Goal: Transaction & Acquisition: Obtain resource

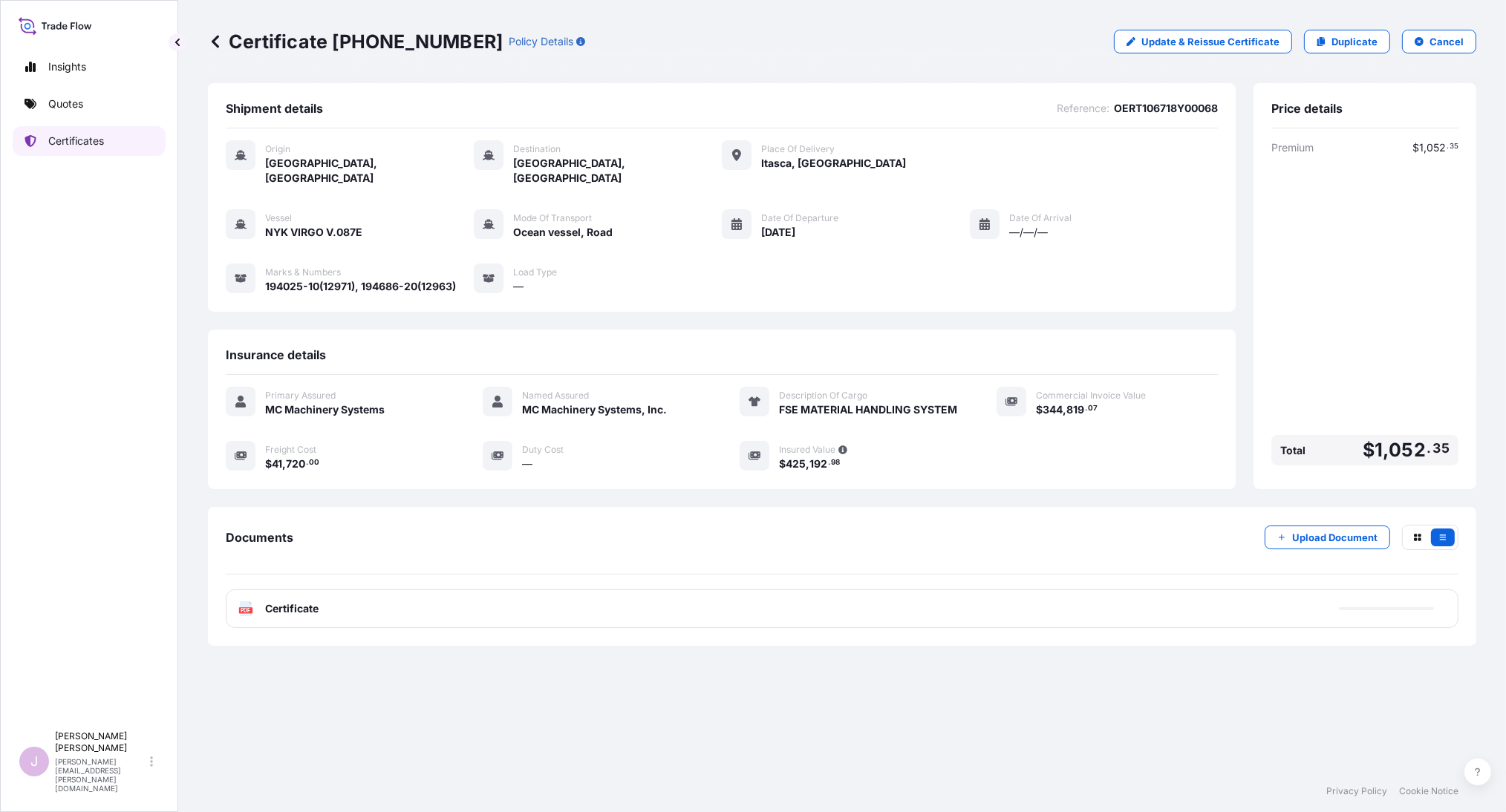
click at [87, 143] on p "Certificates" at bounding box center [76, 141] width 56 height 15
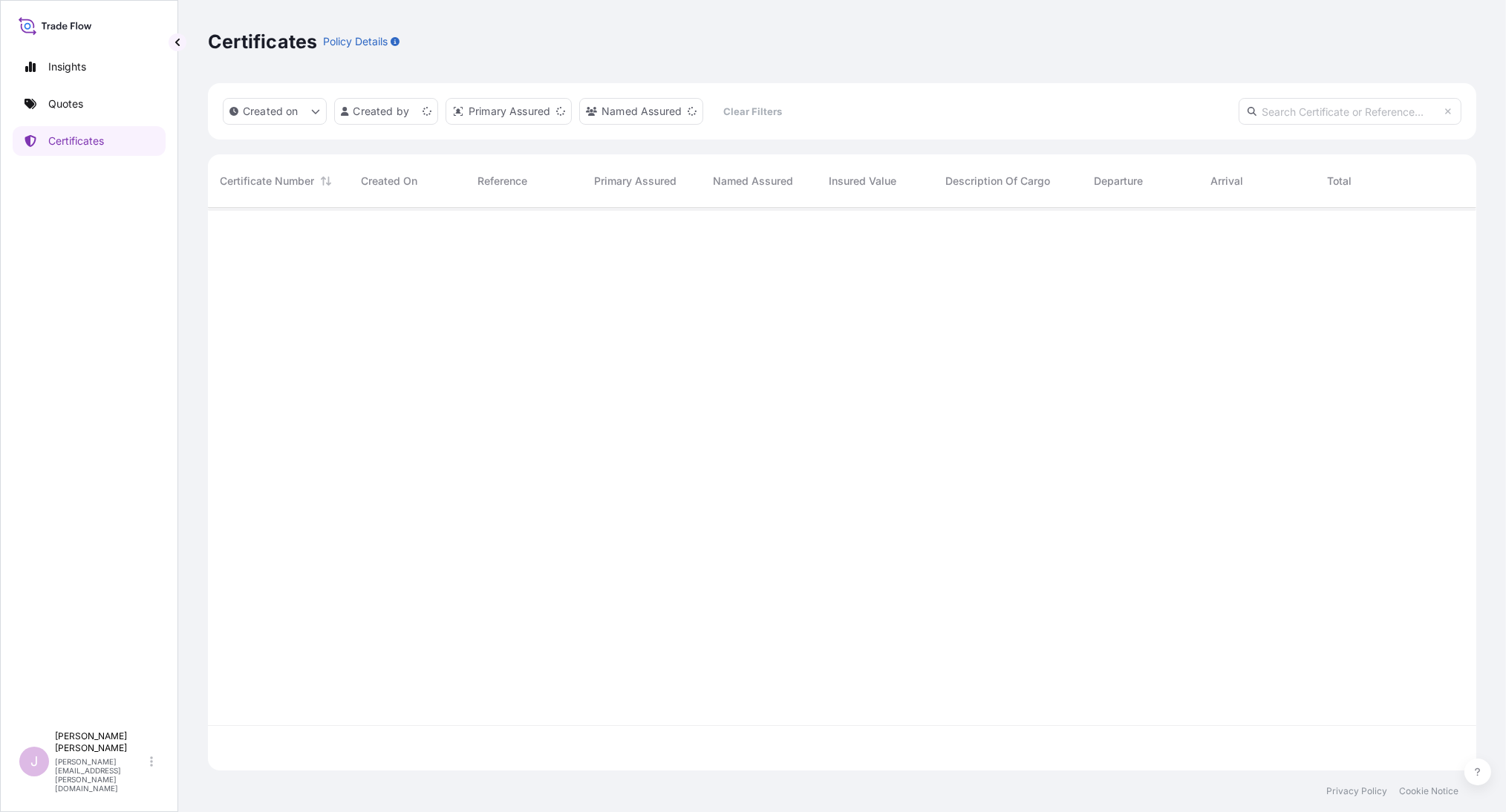
scroll to position [558, 1256]
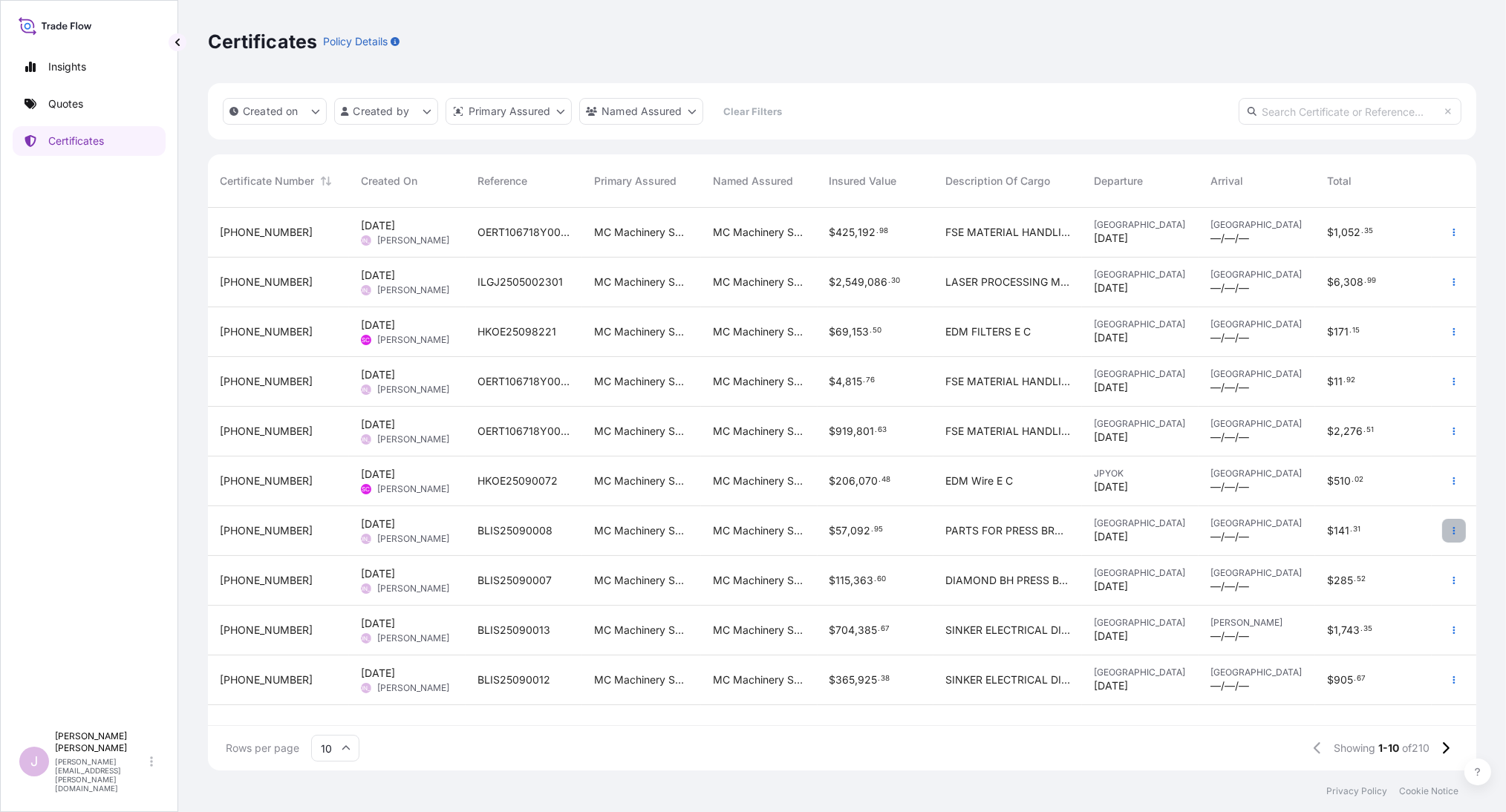
click at [1451, 530] on icon "button" at bounding box center [1454, 531] width 9 height 9
click at [1386, 531] on p "Duplicate quote" at bounding box center [1370, 534] width 77 height 15
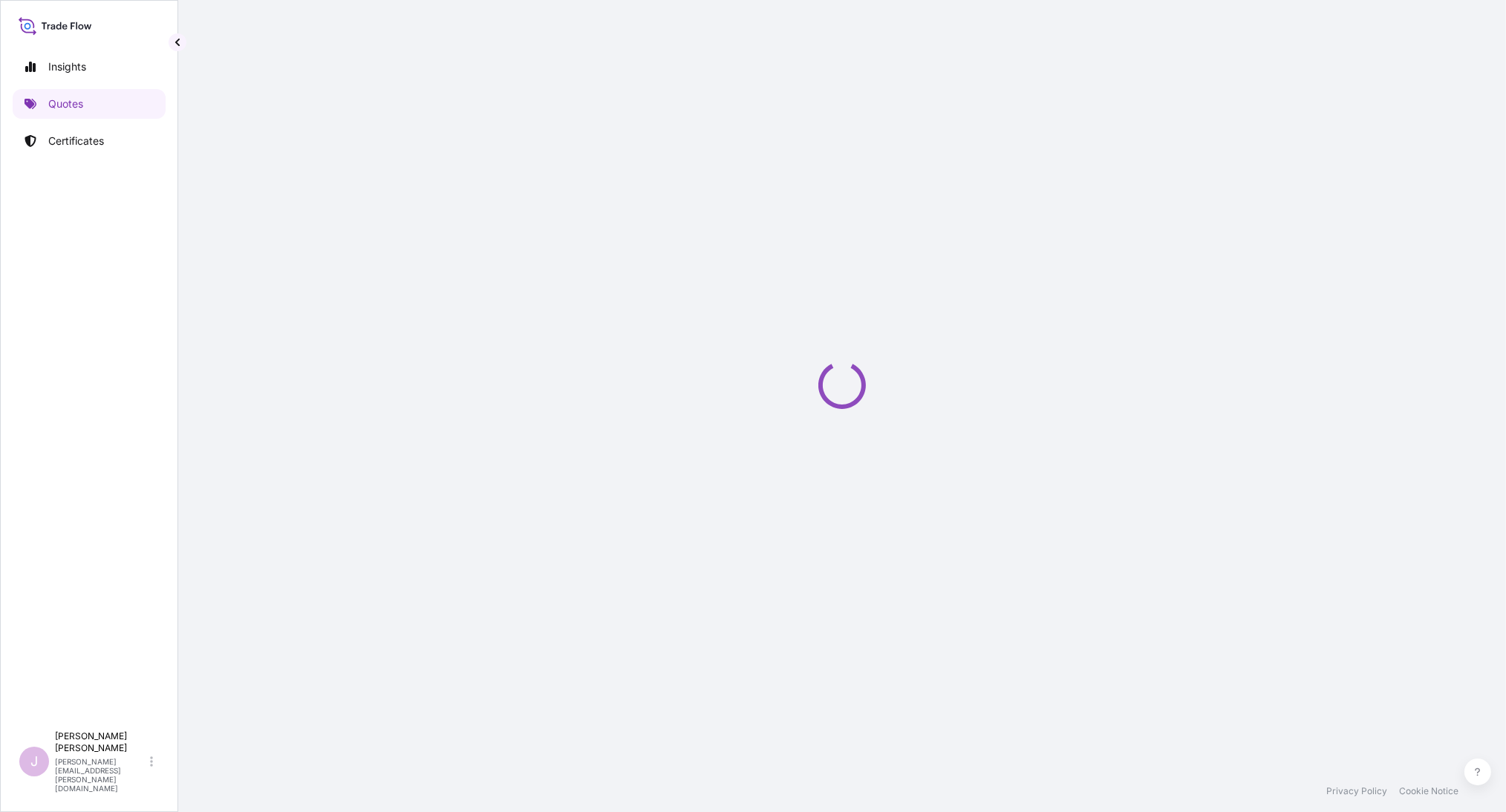
select select "Ocean Vessel"
select select "Road / [GEOGRAPHIC_DATA]"
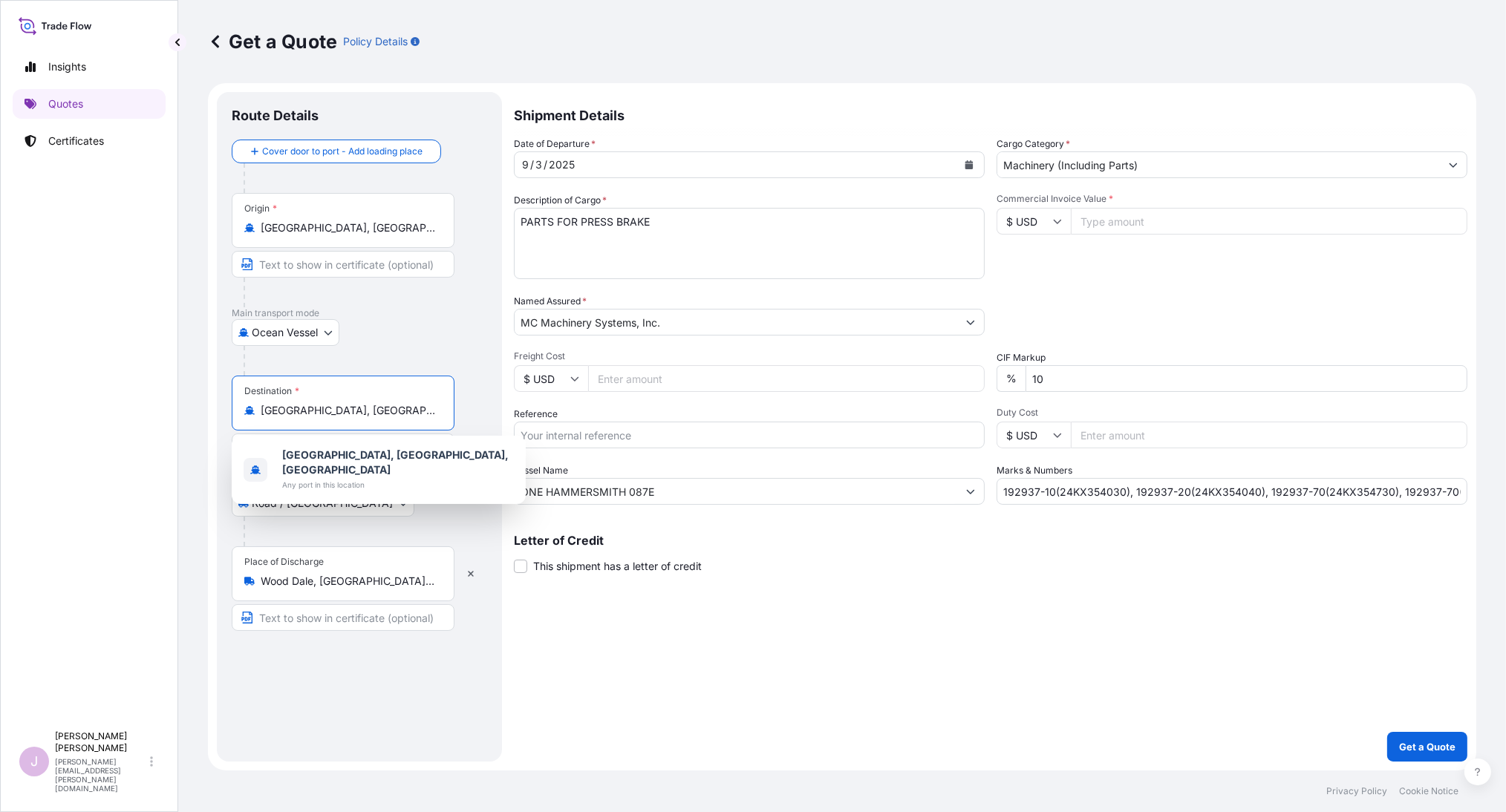
drag, startPoint x: 381, startPoint y: 406, endPoint x: 95, endPoint y: 406, distance: 286.0
click at [102, 406] on div "Insights Quotes Certificates J [PERSON_NAME] [PERSON_NAME][EMAIL_ADDRESS][PERSO…" at bounding box center [753, 406] width 1506 height 812
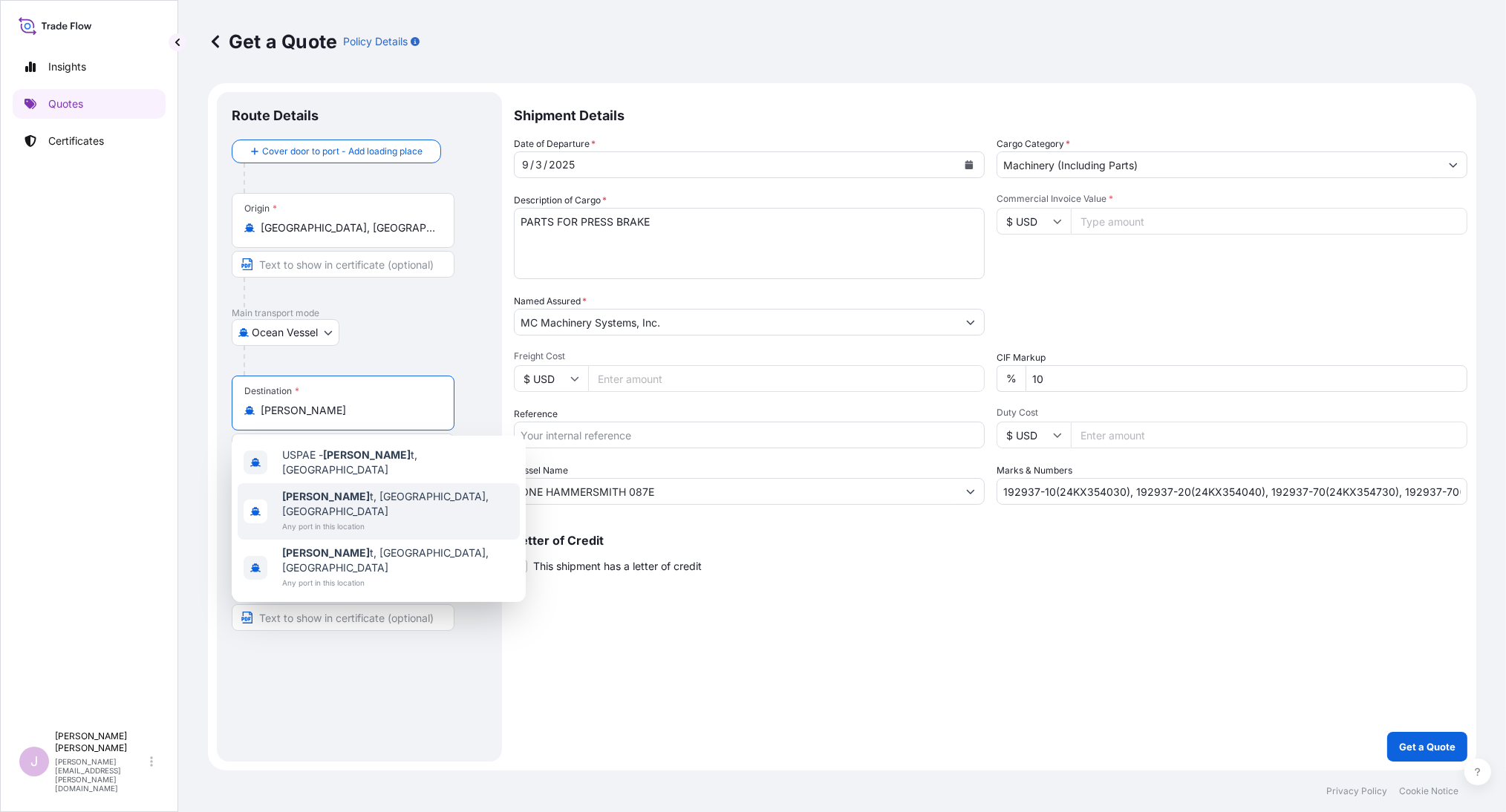
click at [324, 519] on span "Any port in this location" at bounding box center [397, 526] width 231 height 15
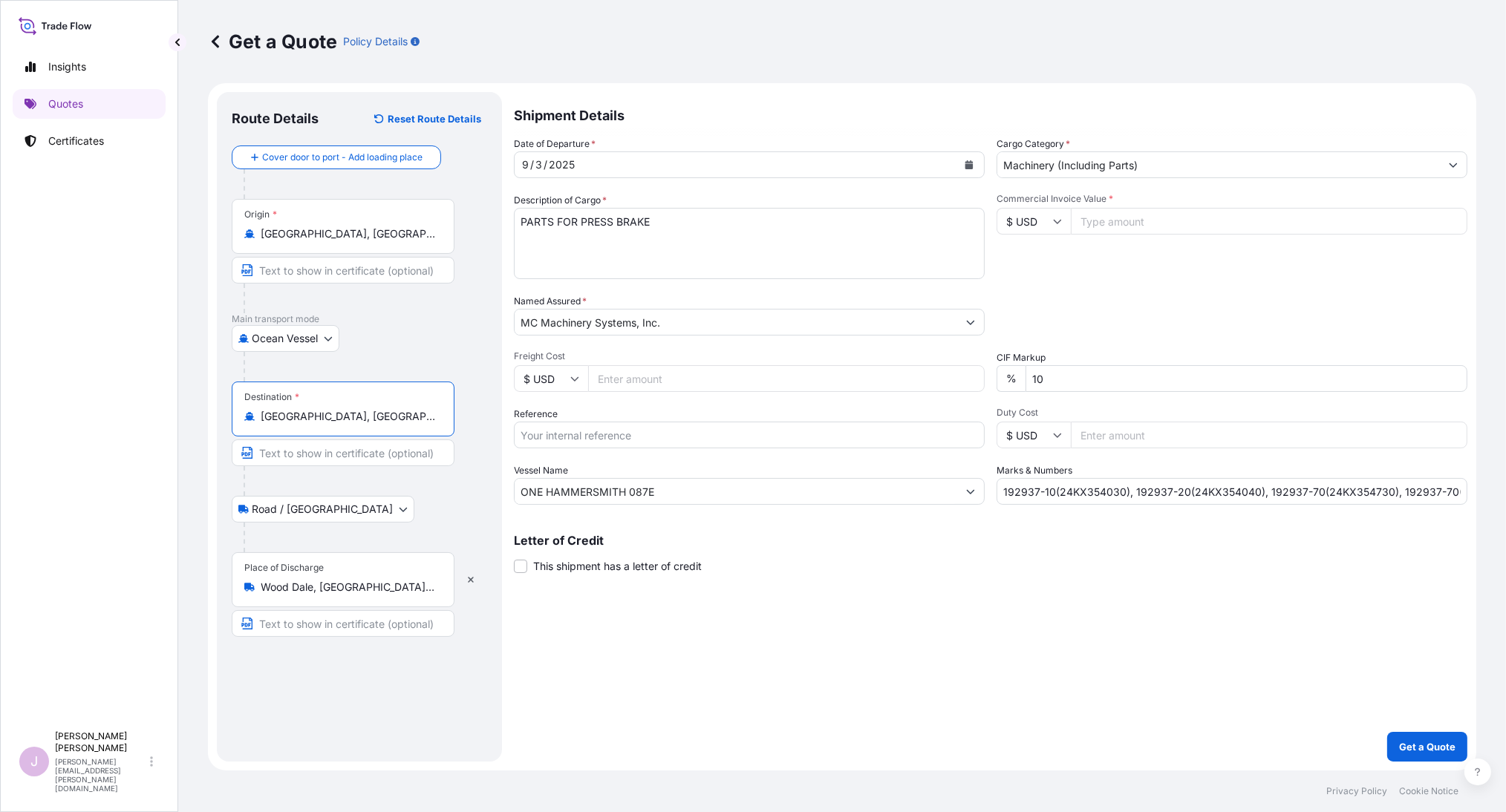
type input "[GEOGRAPHIC_DATA], [GEOGRAPHIC_DATA], [GEOGRAPHIC_DATA]"
drag, startPoint x: 576, startPoint y: 219, endPoint x: 361, endPoint y: 216, distance: 215.0
click at [372, 216] on form "Route Details Reset Route Details Cover door to port - Add loading place Place …" at bounding box center [842, 427] width 1268 height 687
type textarea "DIAMOND BH PRESS BRAKE"
click at [604, 372] on input "Freight Cost" at bounding box center [785, 378] width 396 height 27
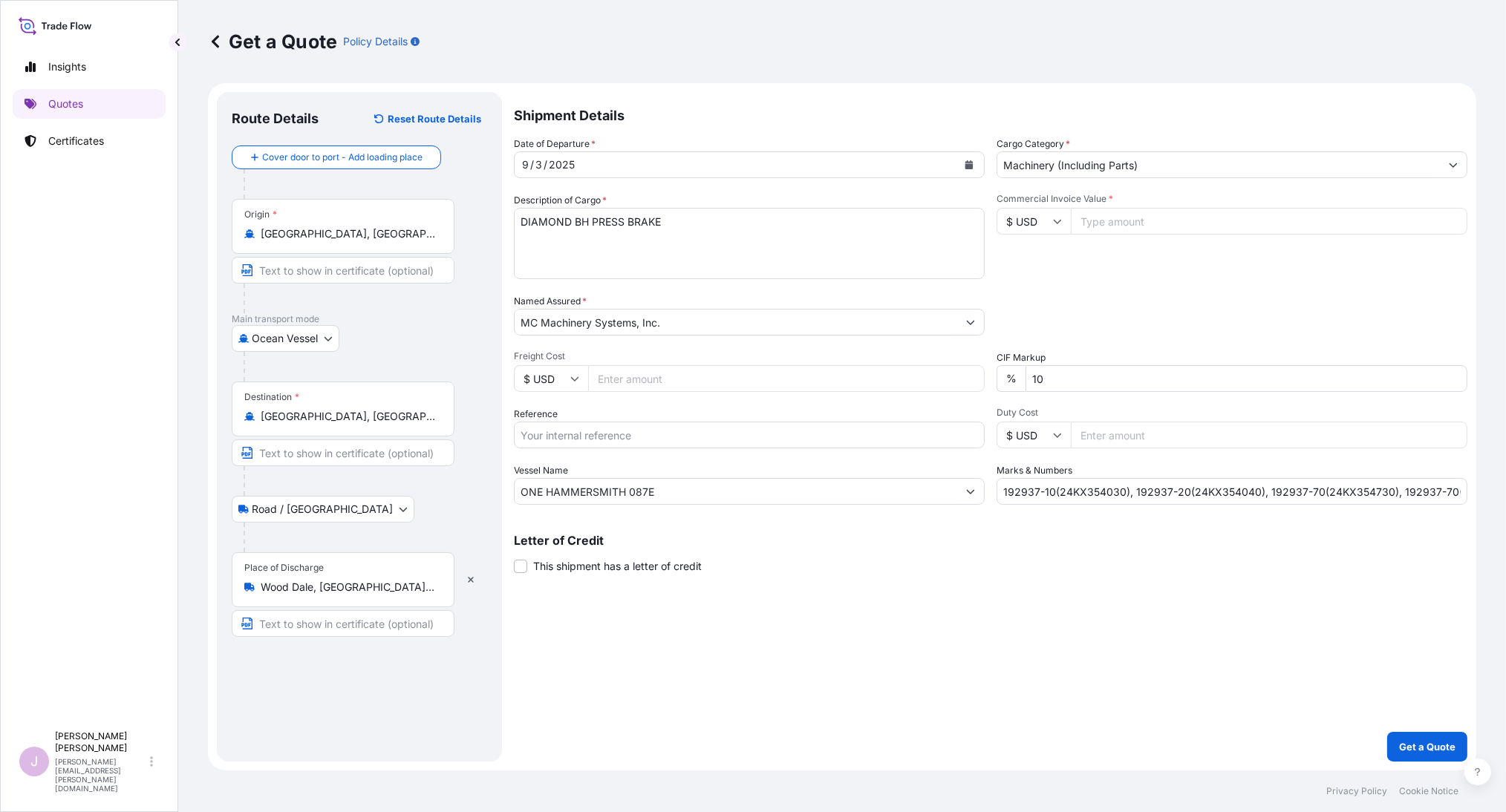
paste input "39801.28"
type input "39801.28"
drag, startPoint x: 529, startPoint y: 430, endPoint x: 552, endPoint y: 428, distance: 23.1
click at [533, 428] on input "Reference" at bounding box center [748, 434] width 471 height 27
type input "BLIS25090005"
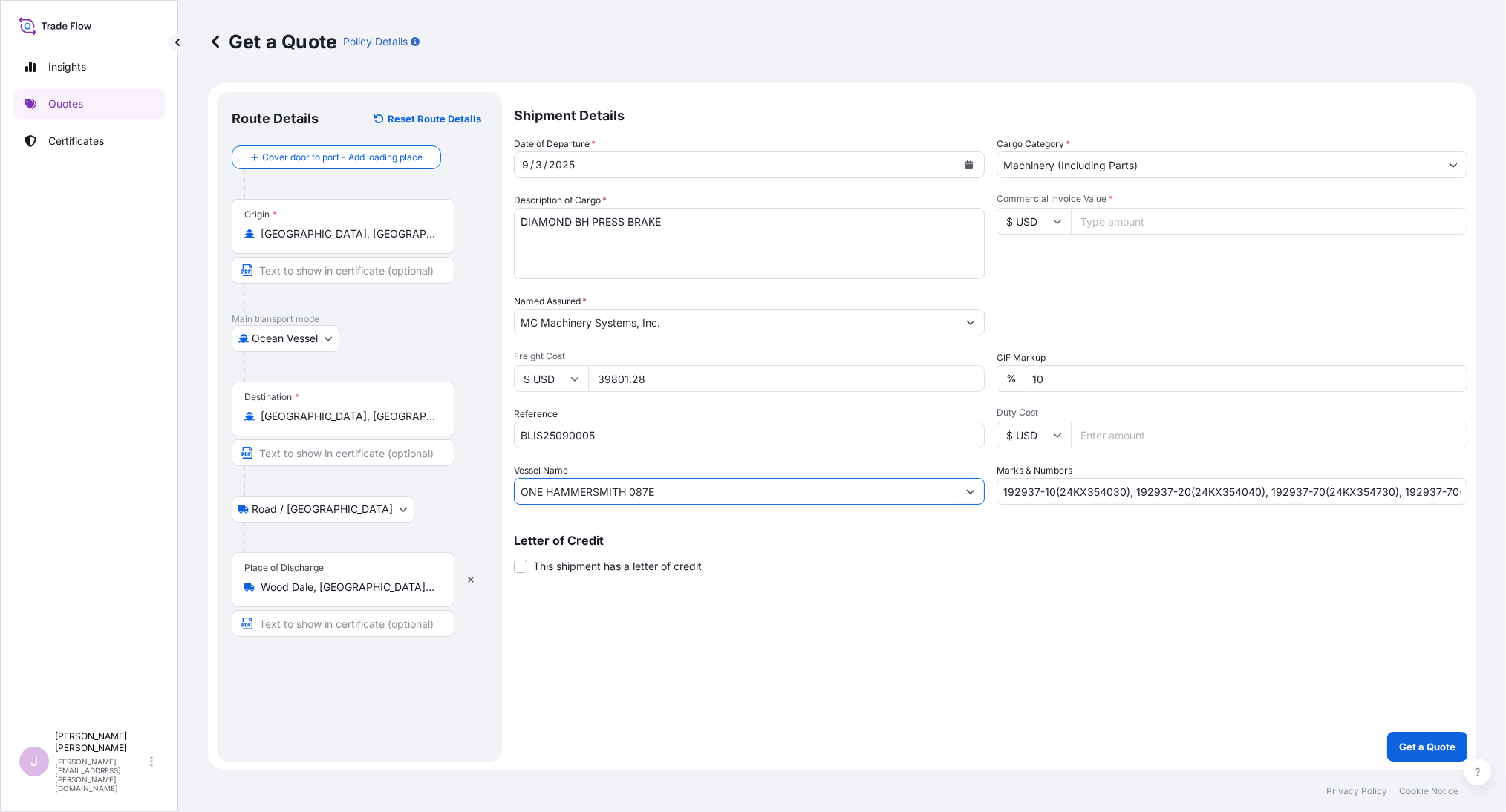
paste input "LAUTOKA CHTEF"
drag, startPoint x: 683, startPoint y: 494, endPoint x: 396, endPoint y: 496, distance: 287.0
click at [396, 496] on form "Route Details Reset Route Details Cover door to port - Add loading place Place …" at bounding box center [842, 427] width 1268 height 687
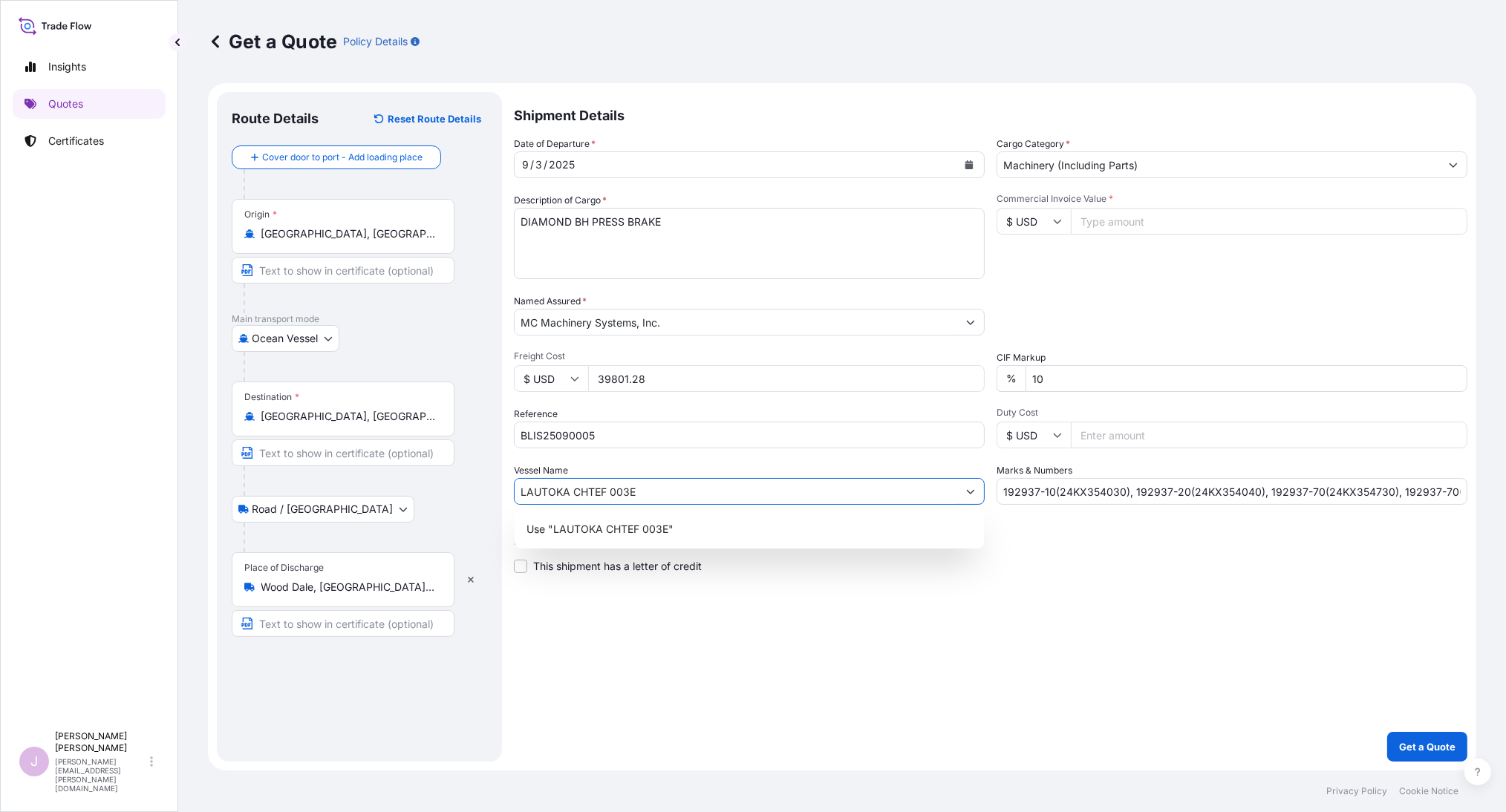
type input "LAUTOKA CHTEF 003E"
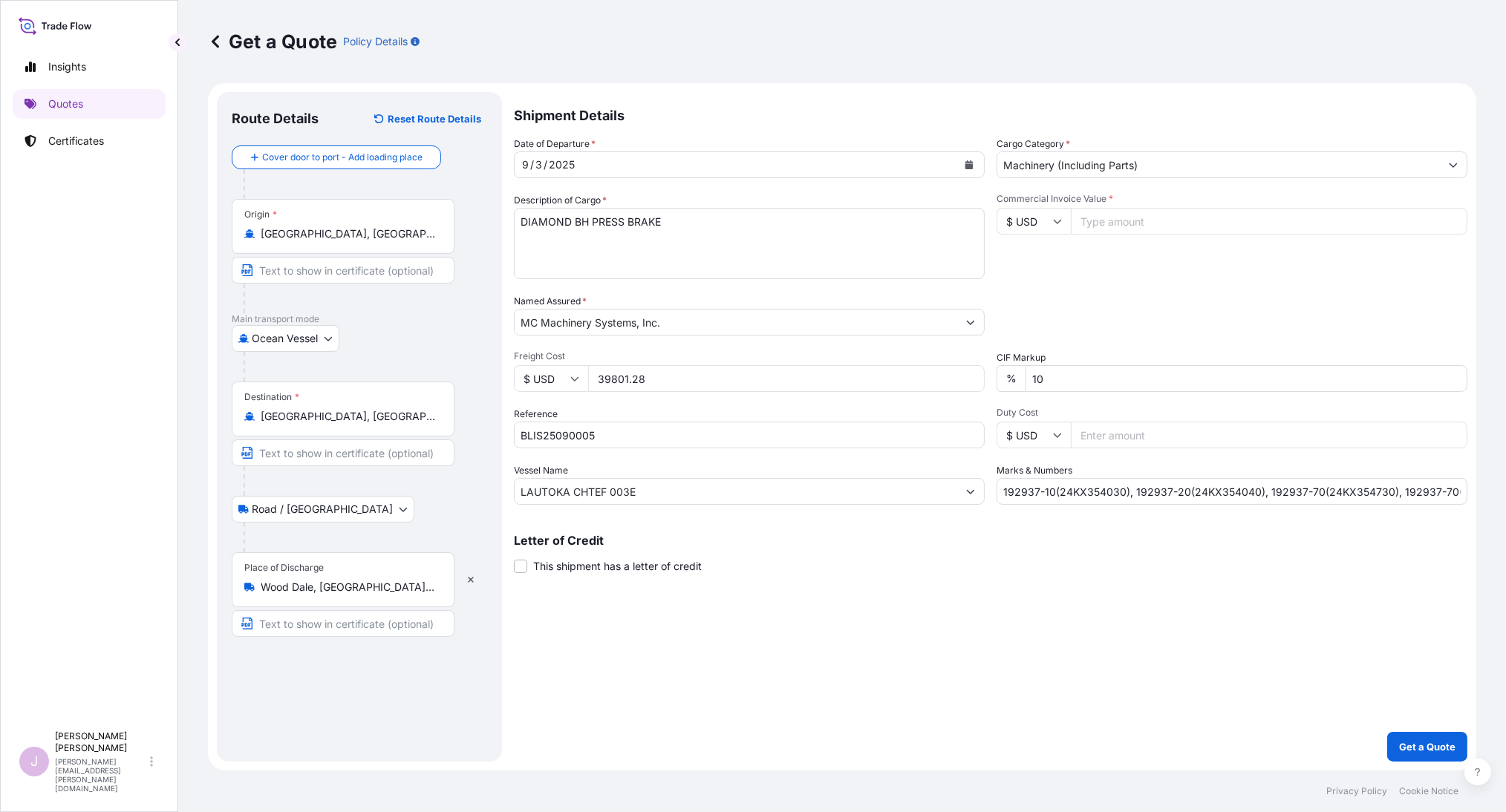
click at [1117, 226] on input "Commercial Invoice Value *" at bounding box center [1268, 221] width 396 height 27
paste input "336000.00"
type input "336000.00"
drag, startPoint x: 997, startPoint y: 495, endPoint x: 1632, endPoint y: 496, distance: 635.0
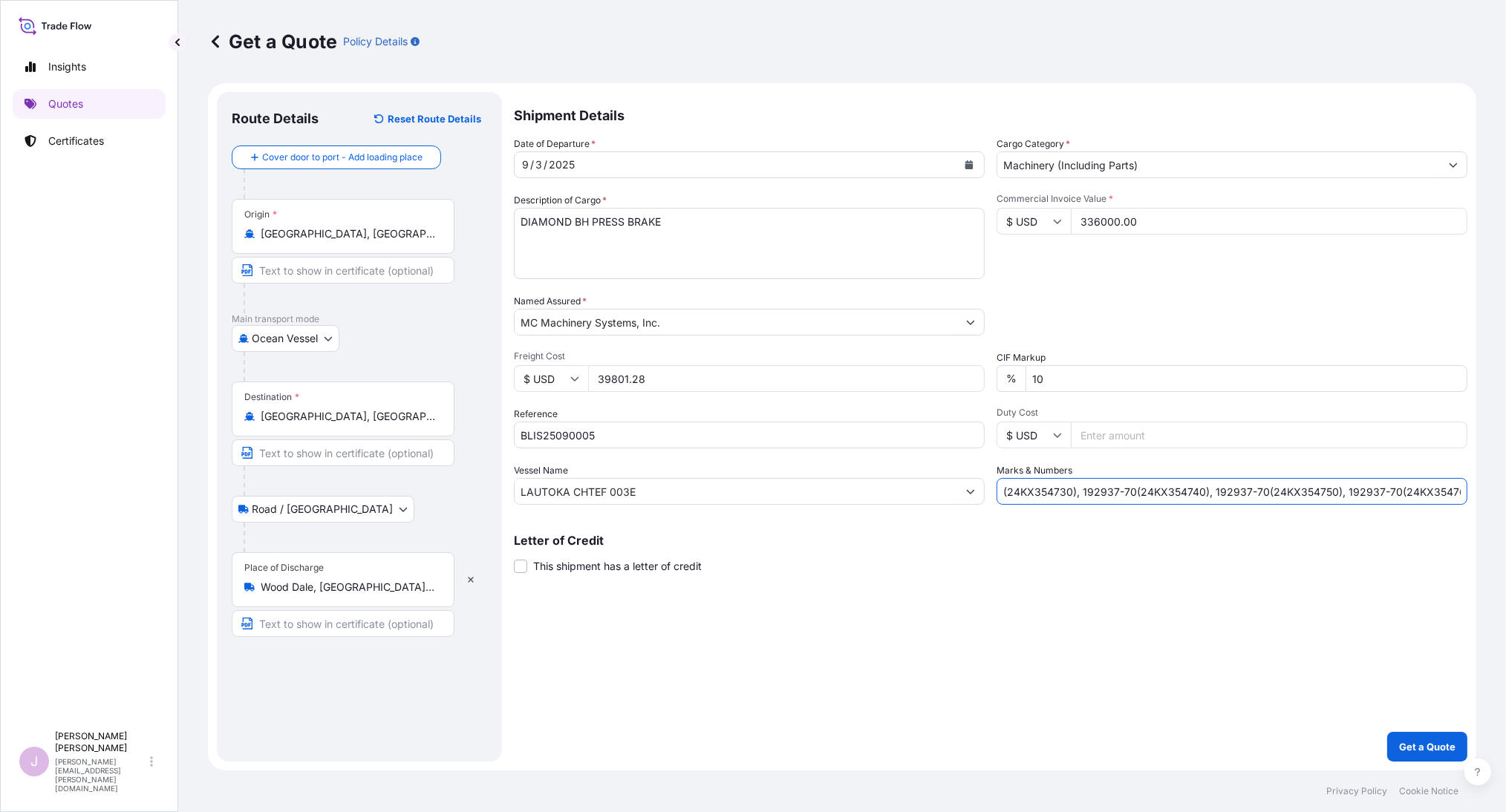
click at [1505, 496] on html "Insights Quotes Certificates J [PERSON_NAME] [PERSON_NAME][EMAIL_ADDRESS][PERSO…" at bounding box center [753, 406] width 1506 height 812
type input "\"
drag, startPoint x: 1028, startPoint y: 496, endPoint x: 1080, endPoint y: 453, distance: 67.5
click at [1029, 490] on input "Marks & Numbers" at bounding box center [1231, 491] width 471 height 27
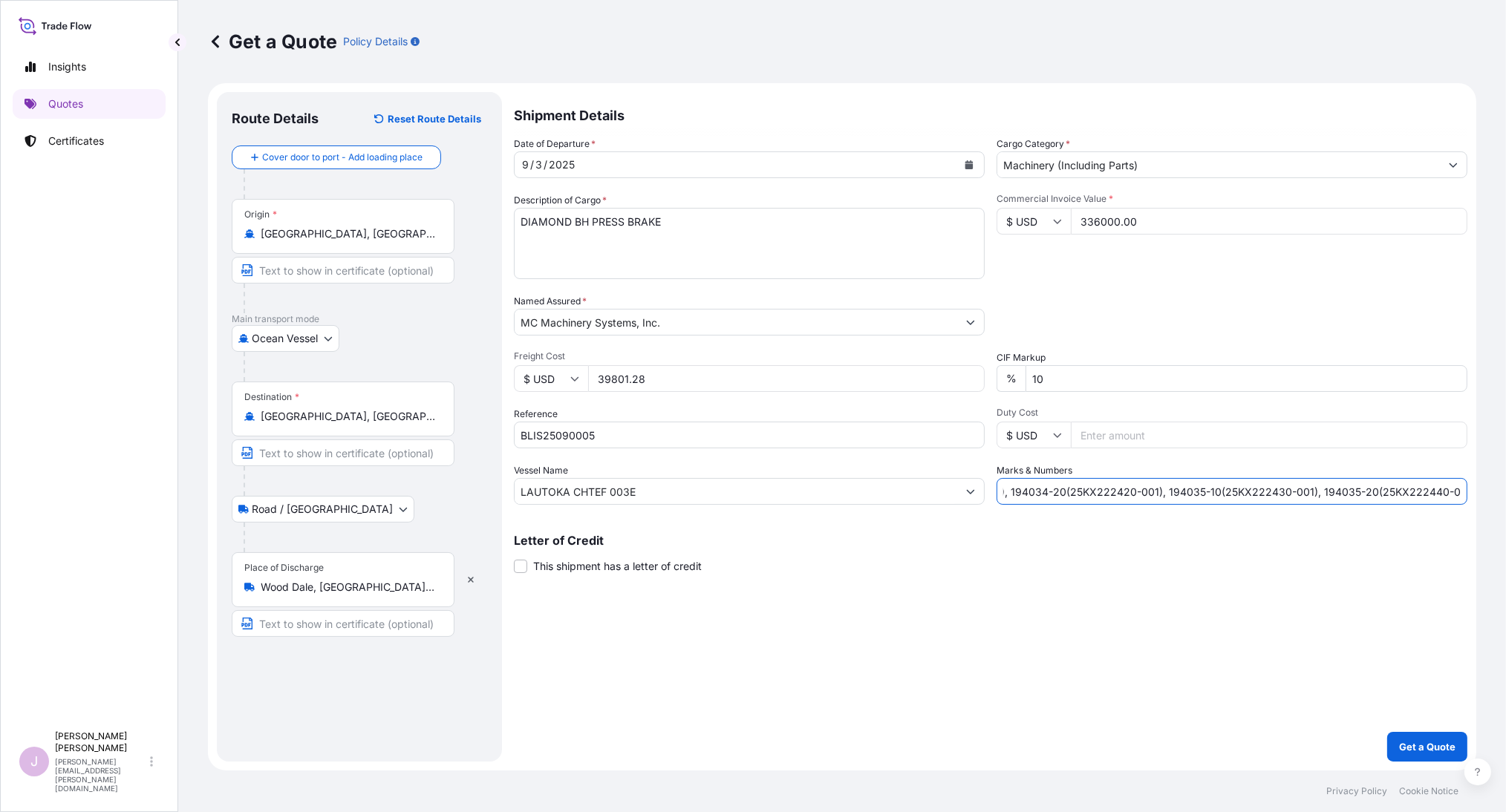
scroll to position [0, 150]
type input "194034-10(25KX222410-001), 194034-20(25KX222420-001), 194035-10(25KX222430-001)…"
click at [1407, 741] on p "Get a Quote" at bounding box center [1427, 746] width 57 height 15
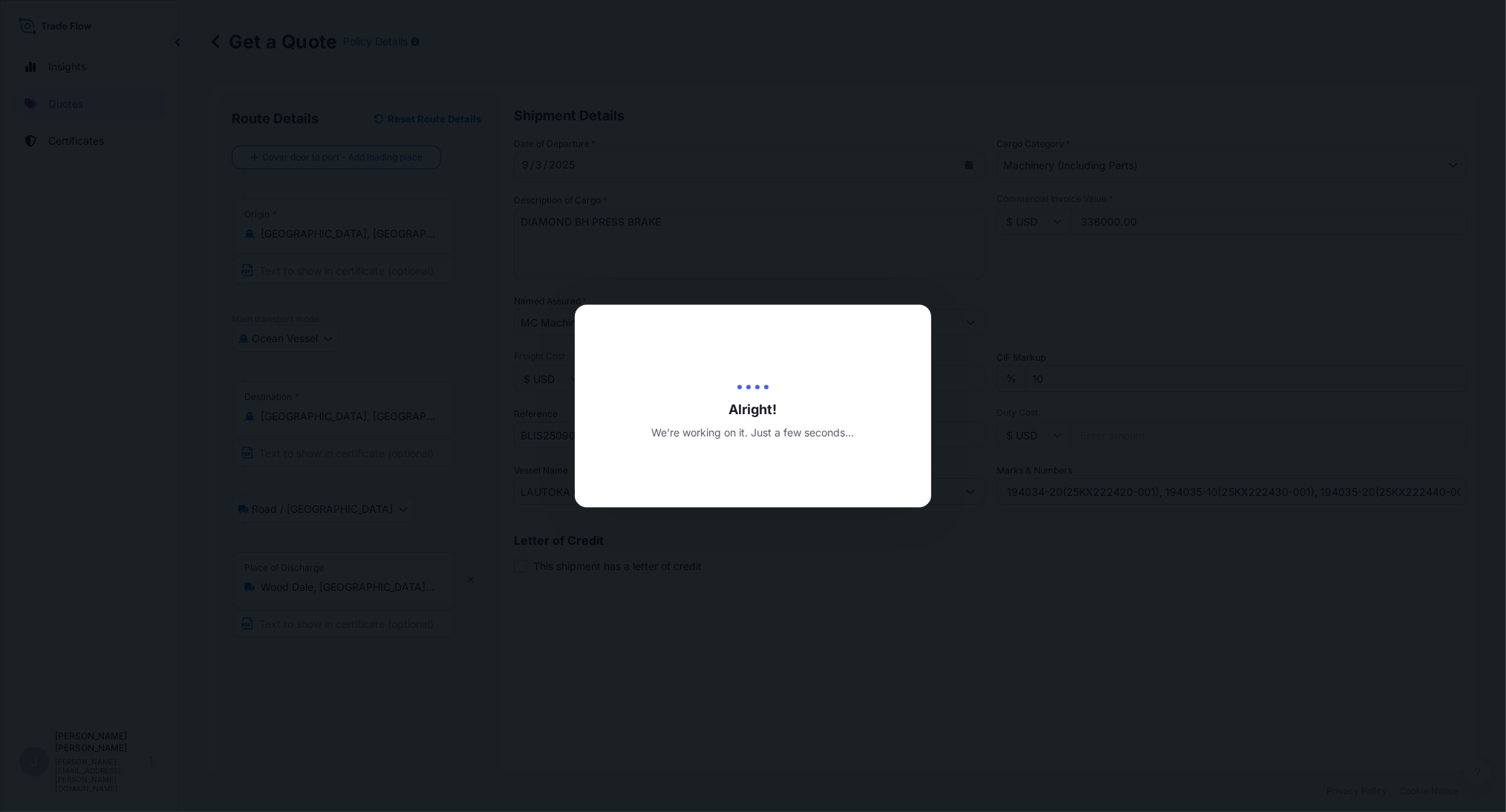
type input "[DATE]"
select select "Ocean Vessel"
select select "Road / [GEOGRAPHIC_DATA]"
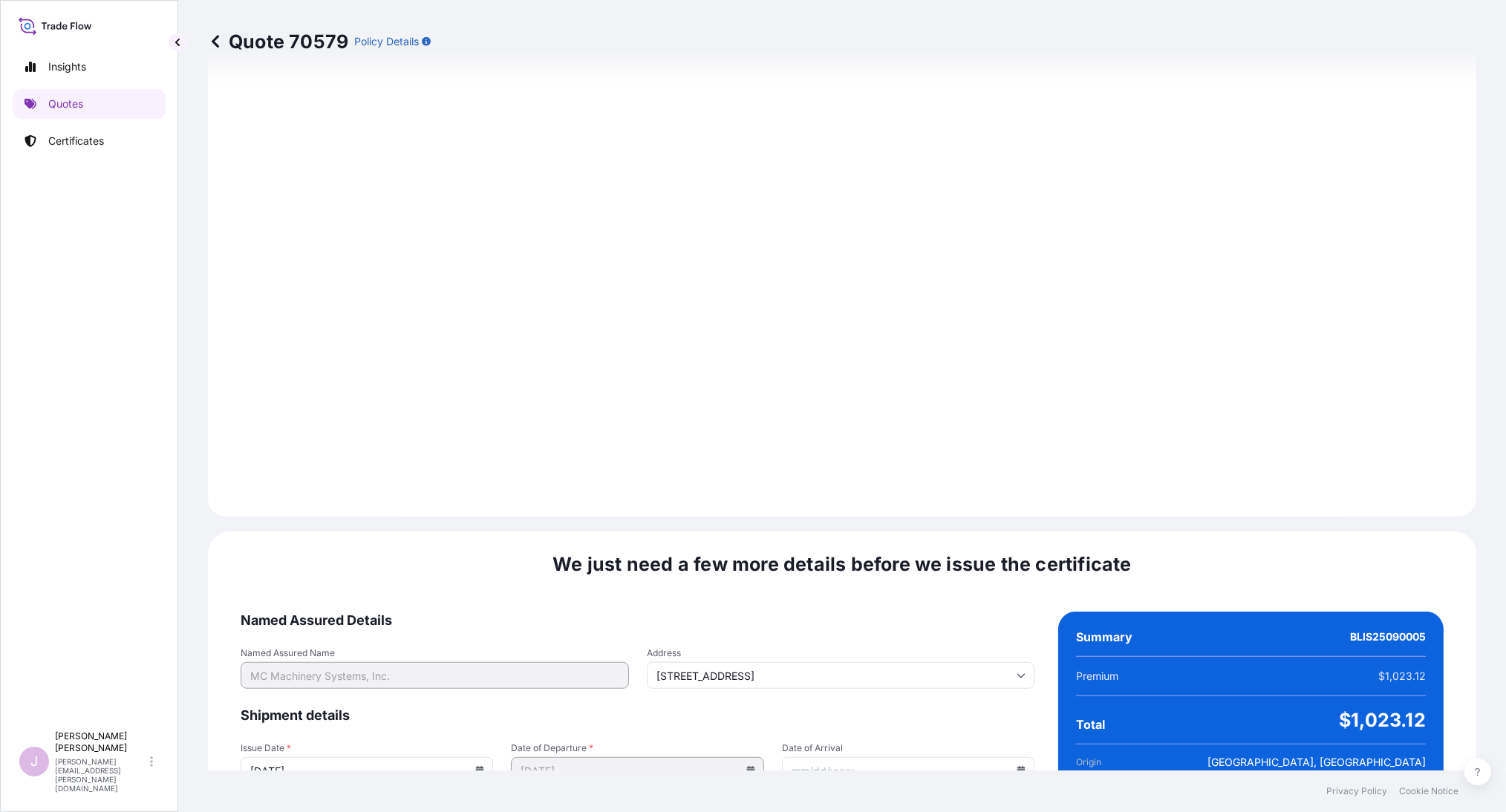
scroll to position [1622, 0]
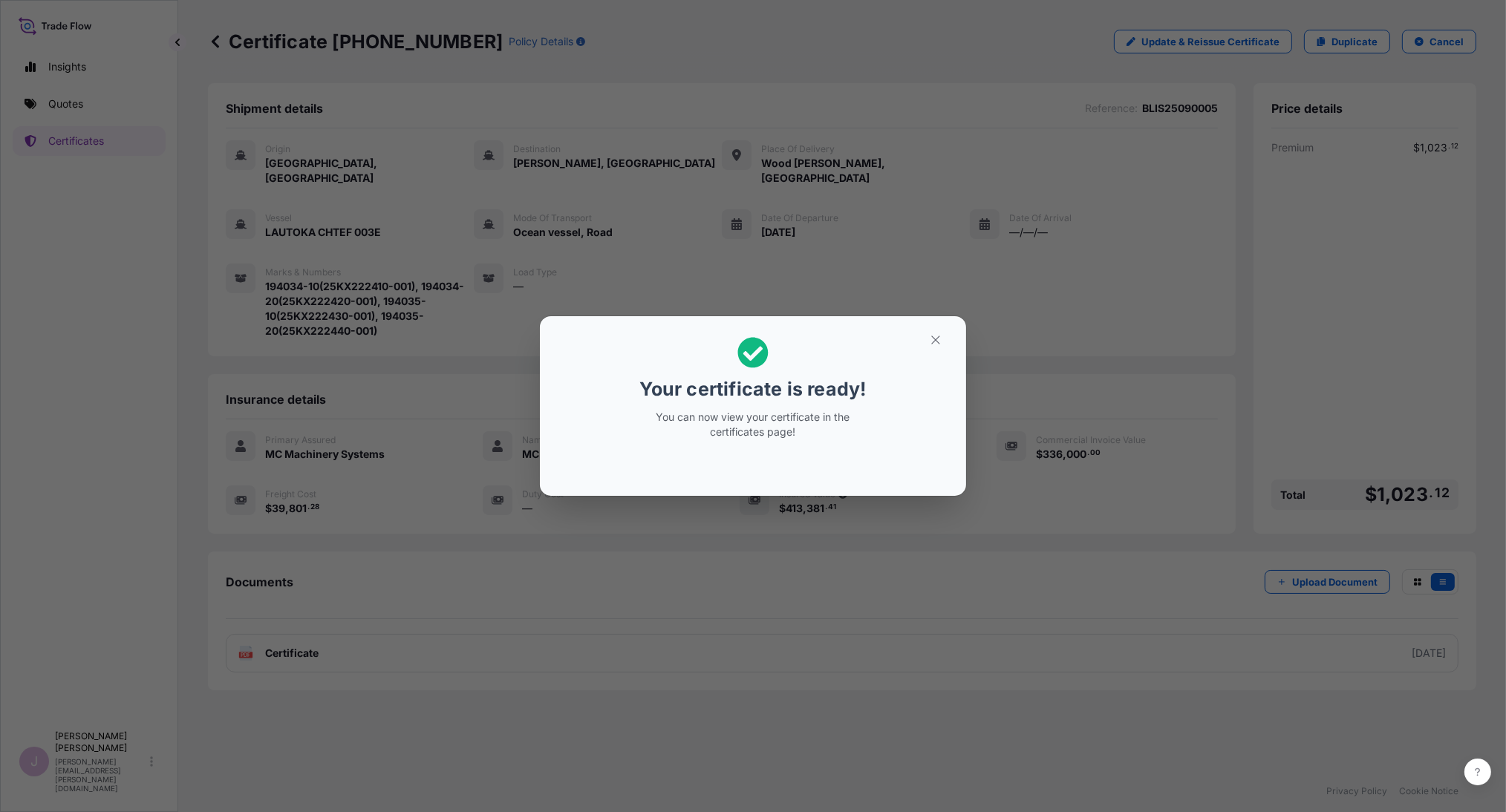
click at [869, 348] on h2 "Your certificate is ready! You can now view your certificate in the certificate…" at bounding box center [752, 388] width 402 height 121
click at [934, 337] on icon "button" at bounding box center [935, 340] width 13 height 13
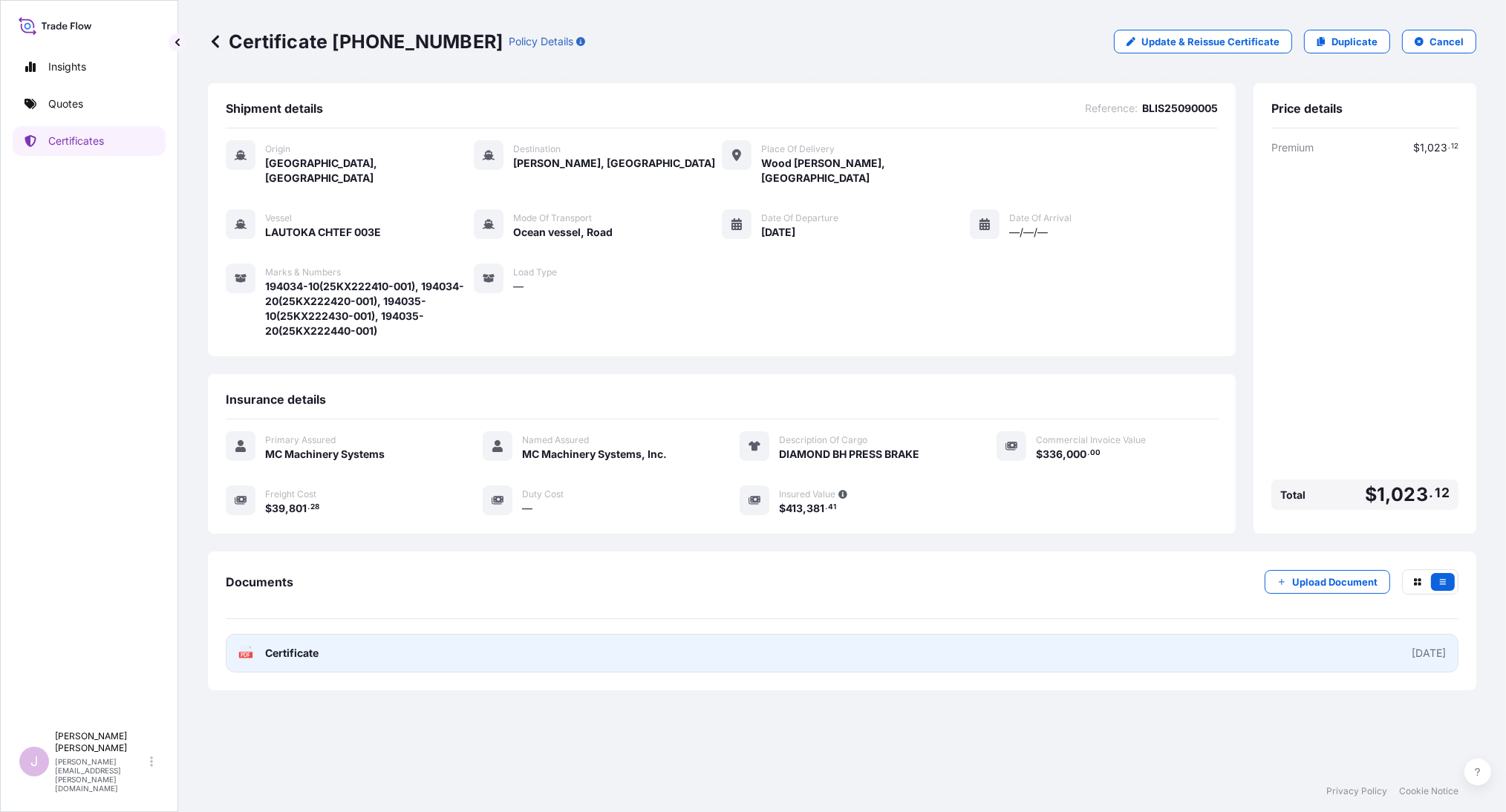
click at [320, 643] on link "PDF Certificate [DATE]" at bounding box center [841, 653] width 1232 height 39
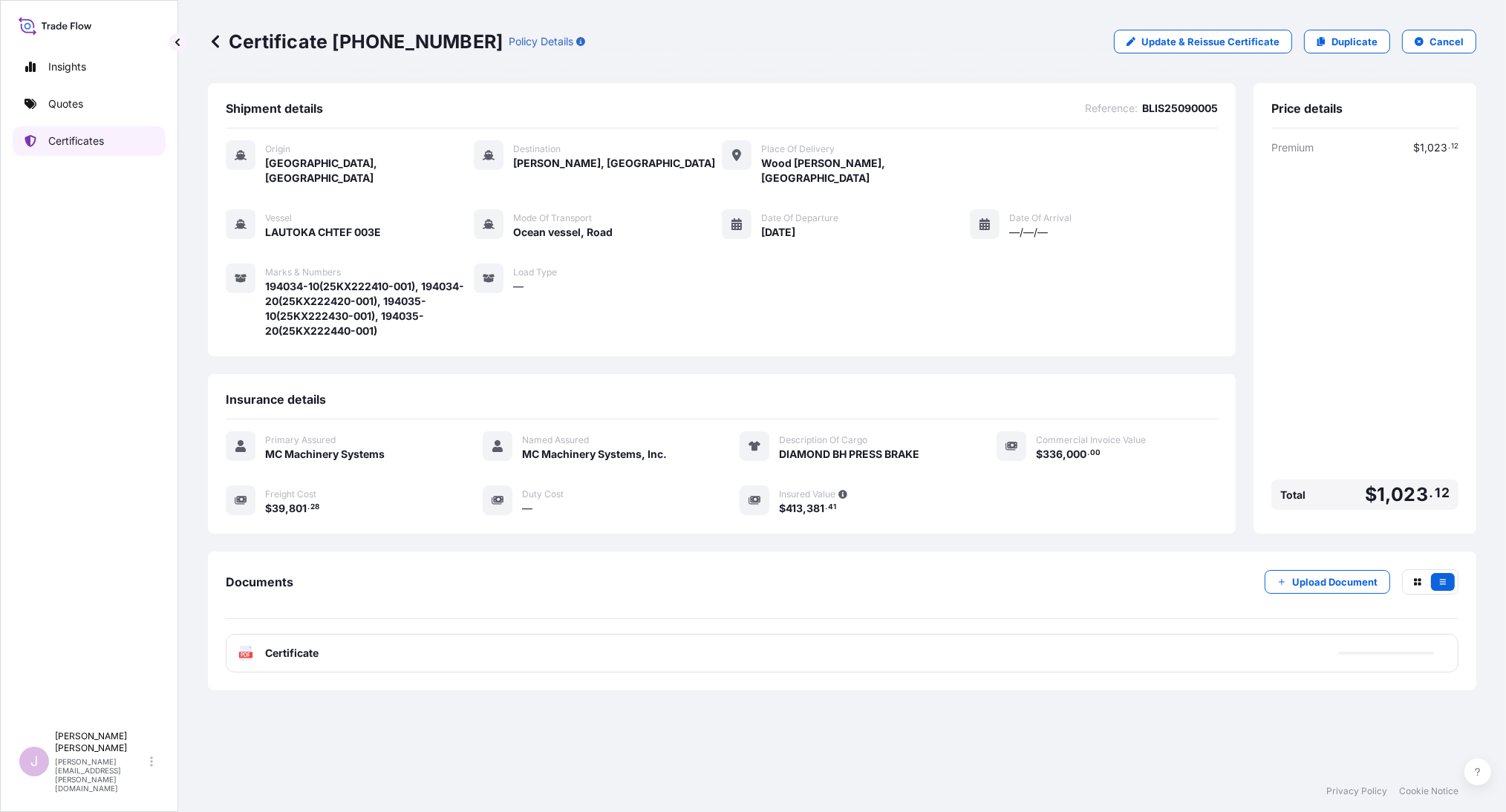
click at [95, 147] on p "Certificates" at bounding box center [76, 141] width 56 height 15
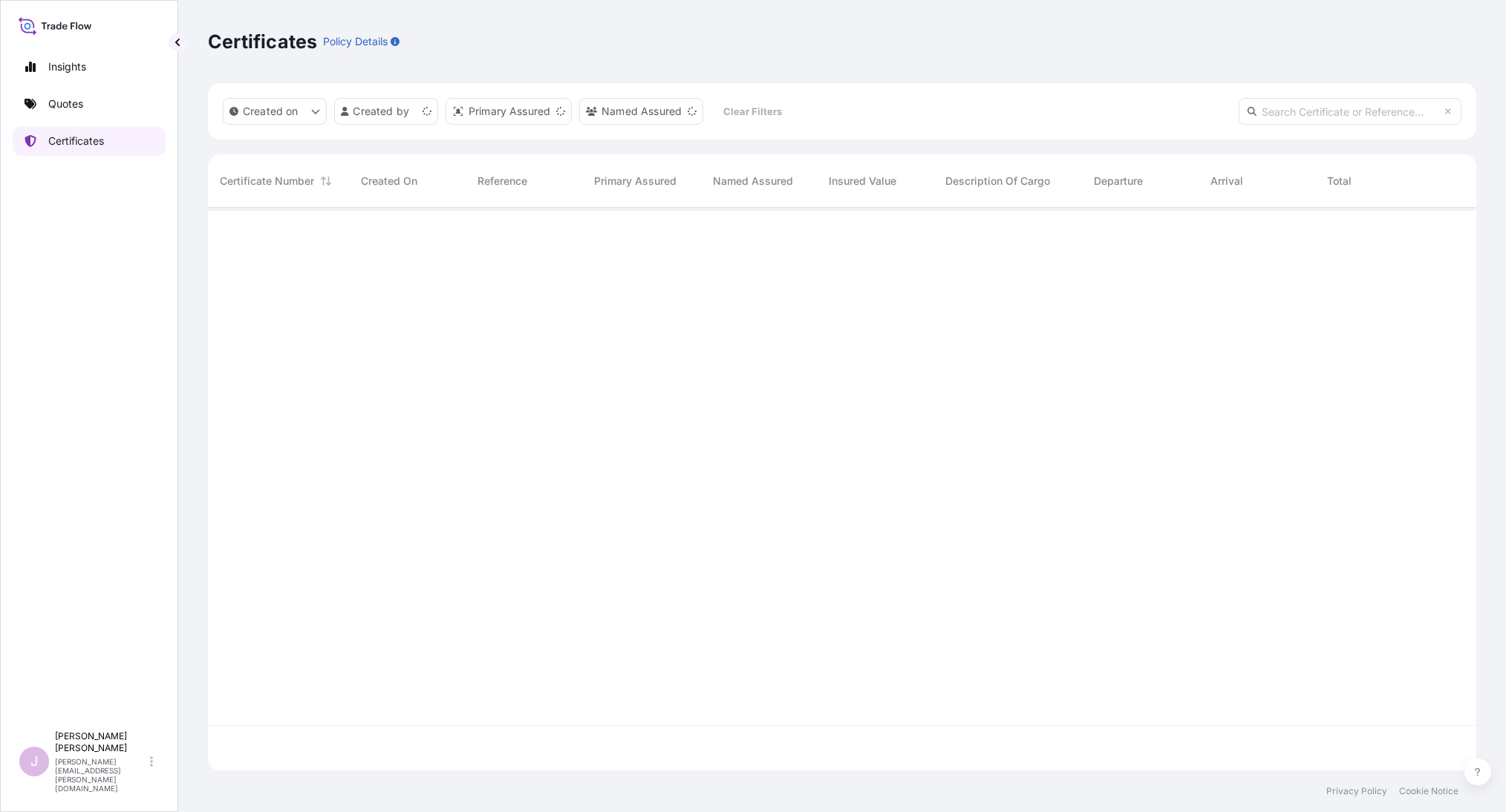
scroll to position [558, 1256]
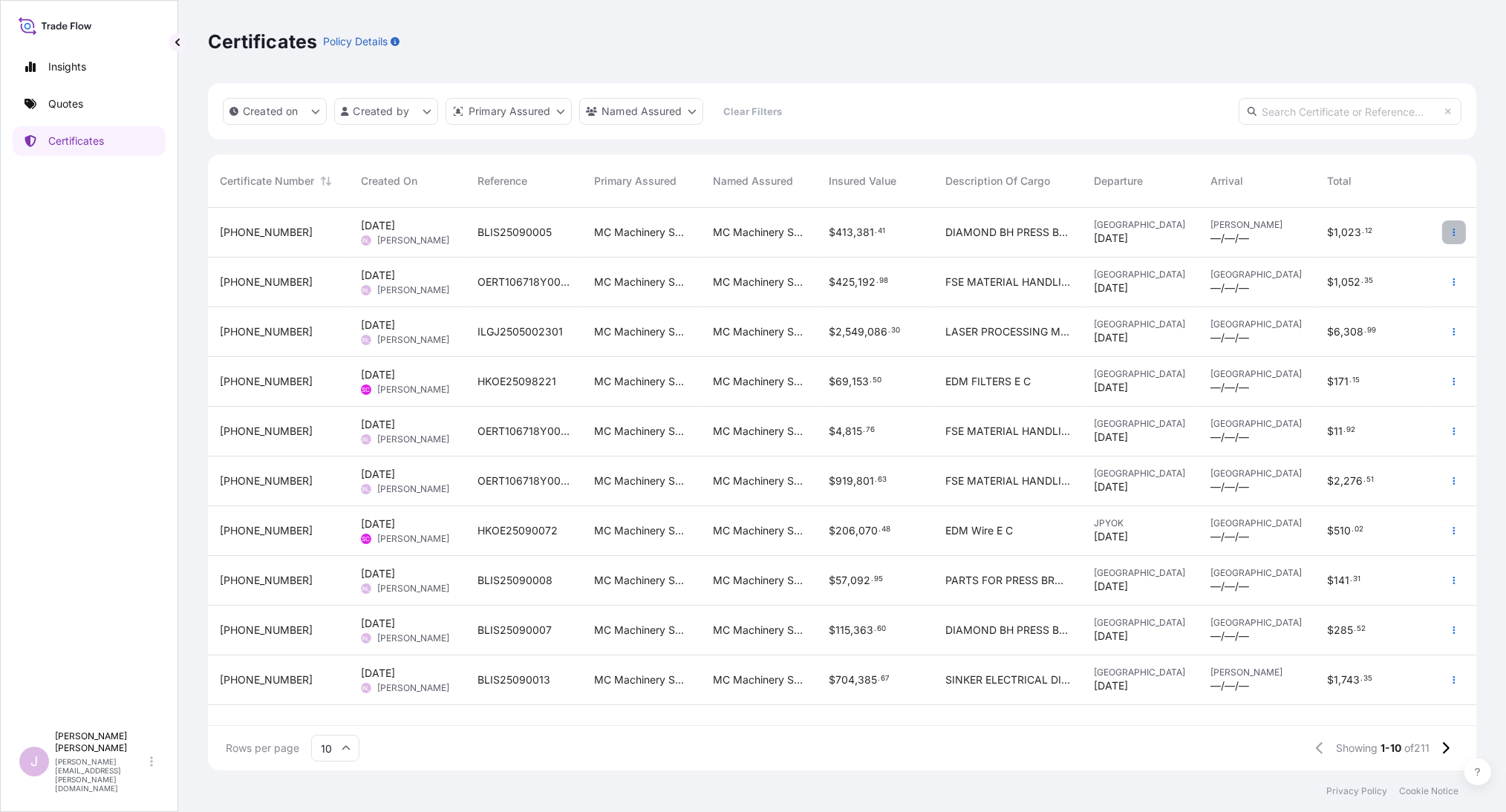
click at [1449, 230] on icon "button" at bounding box center [1454, 232] width 9 height 9
click at [1392, 229] on p "Duplicate quote" at bounding box center [1370, 235] width 77 height 15
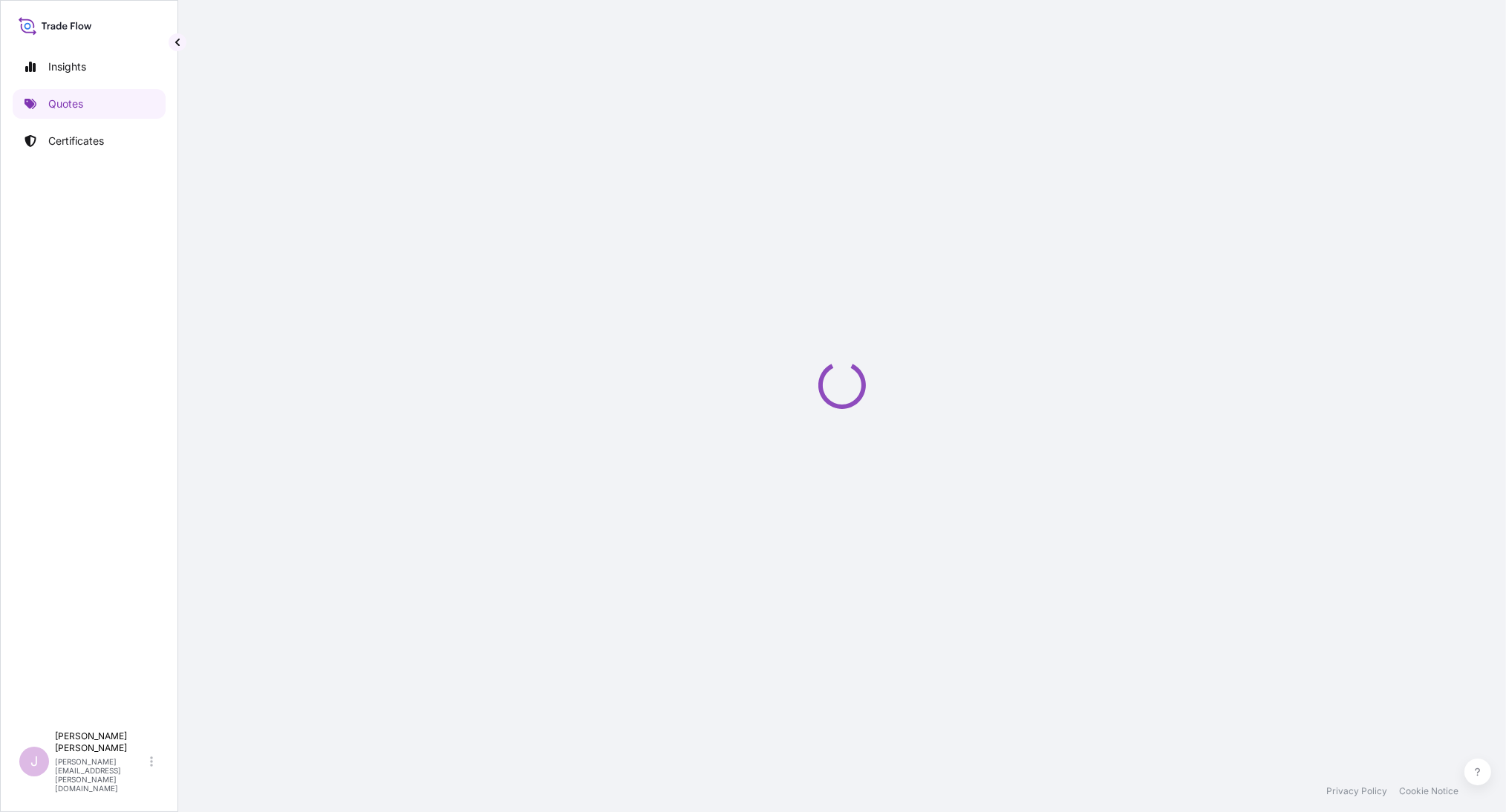
select select "Ocean Vessel"
select select "Road / [GEOGRAPHIC_DATA]"
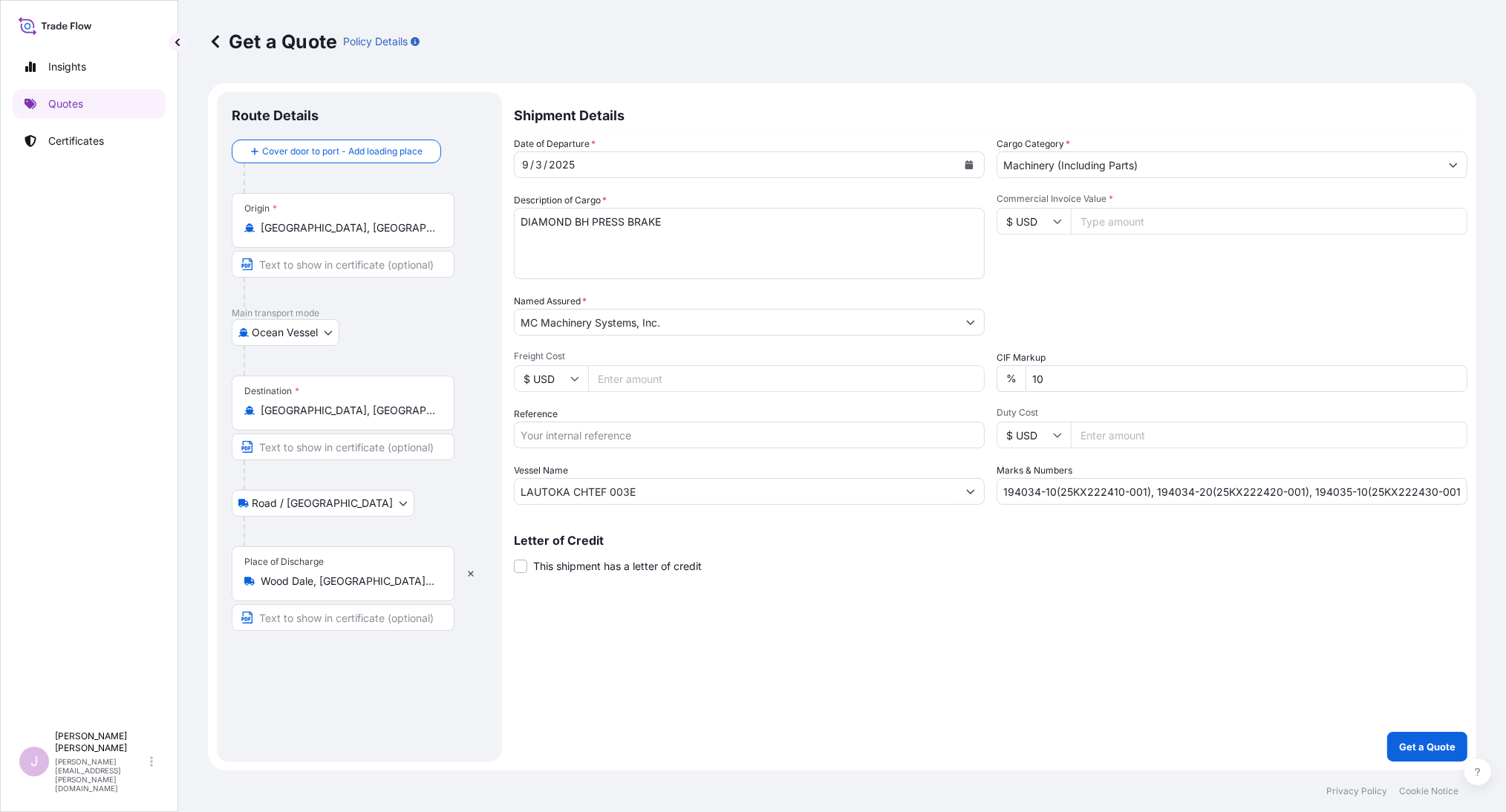
click at [609, 378] on input "Freight Cost" at bounding box center [785, 378] width 396 height 27
paste input "74372.02"
type input "74372.02"
click at [599, 435] on input "Reference" at bounding box center [748, 434] width 471 height 27
type input "BLIS25090006"
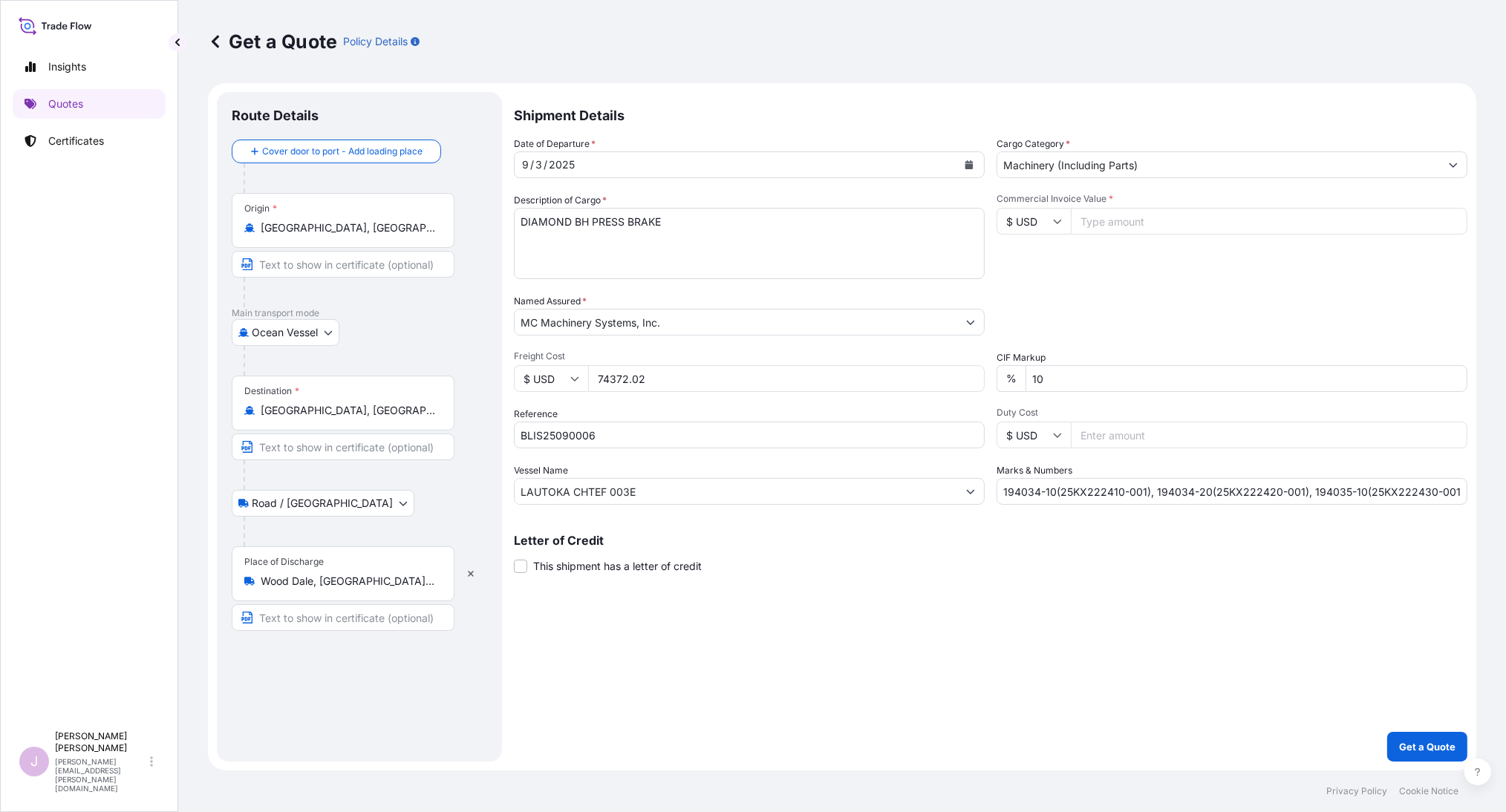
click at [1100, 221] on input "Commercial Invoice Value *" at bounding box center [1268, 221] width 396 height 27
paste input "541400.00"
type input "541400.00"
drag, startPoint x: 1001, startPoint y: 489, endPoint x: 1549, endPoint y: 485, distance: 548.0
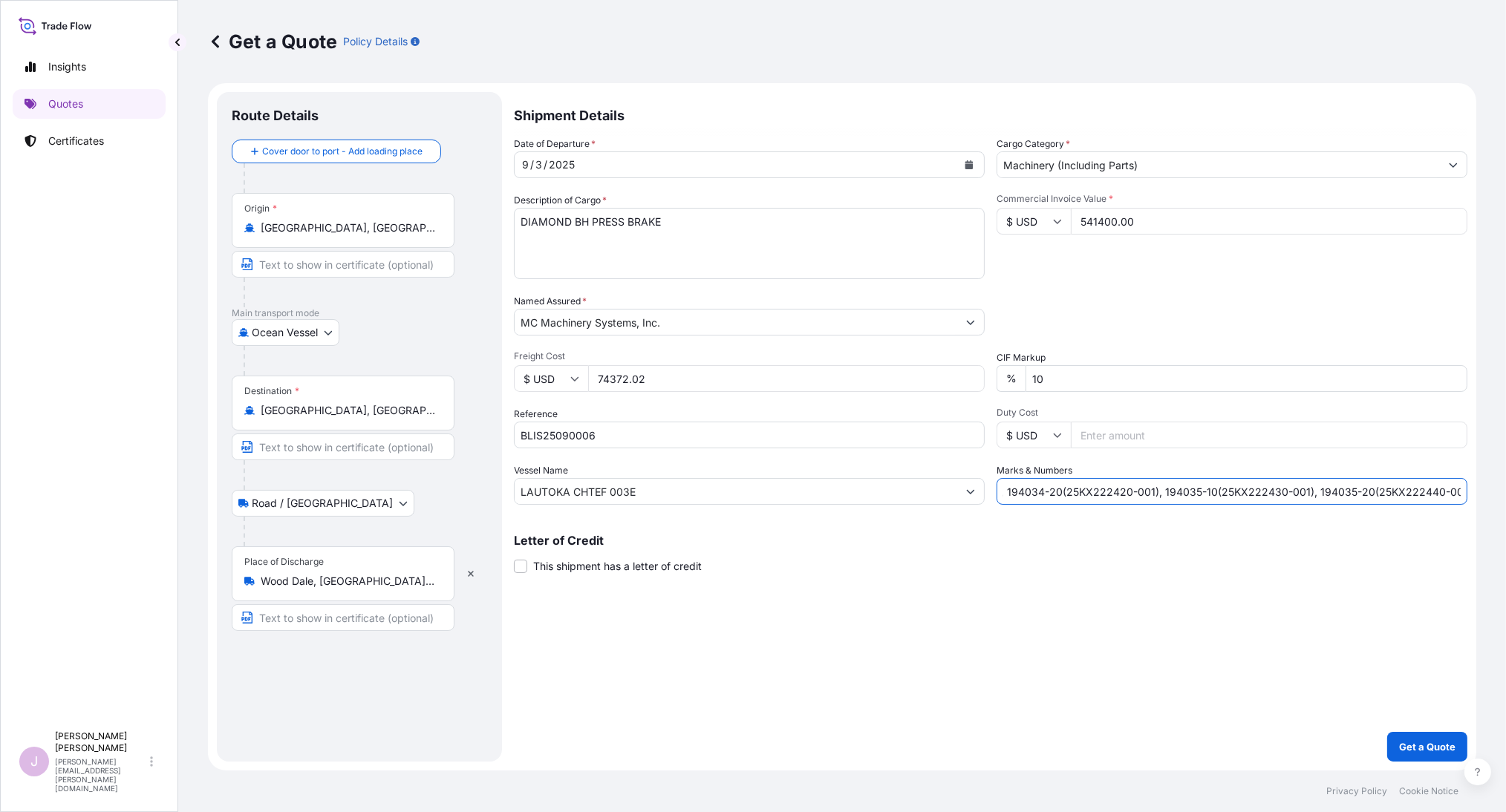
click at [1505, 485] on html "Insights Quotes Certificates J [PERSON_NAME] [PERSON_NAME][EMAIL_ADDRESS][PERSO…" at bounding box center [753, 406] width 1506 height 812
drag, startPoint x: 1023, startPoint y: 489, endPoint x: 1065, endPoint y: 470, distance: 46.1
click at [1023, 487] on input "Marks & Numbers" at bounding box center [1231, 491] width 471 height 27
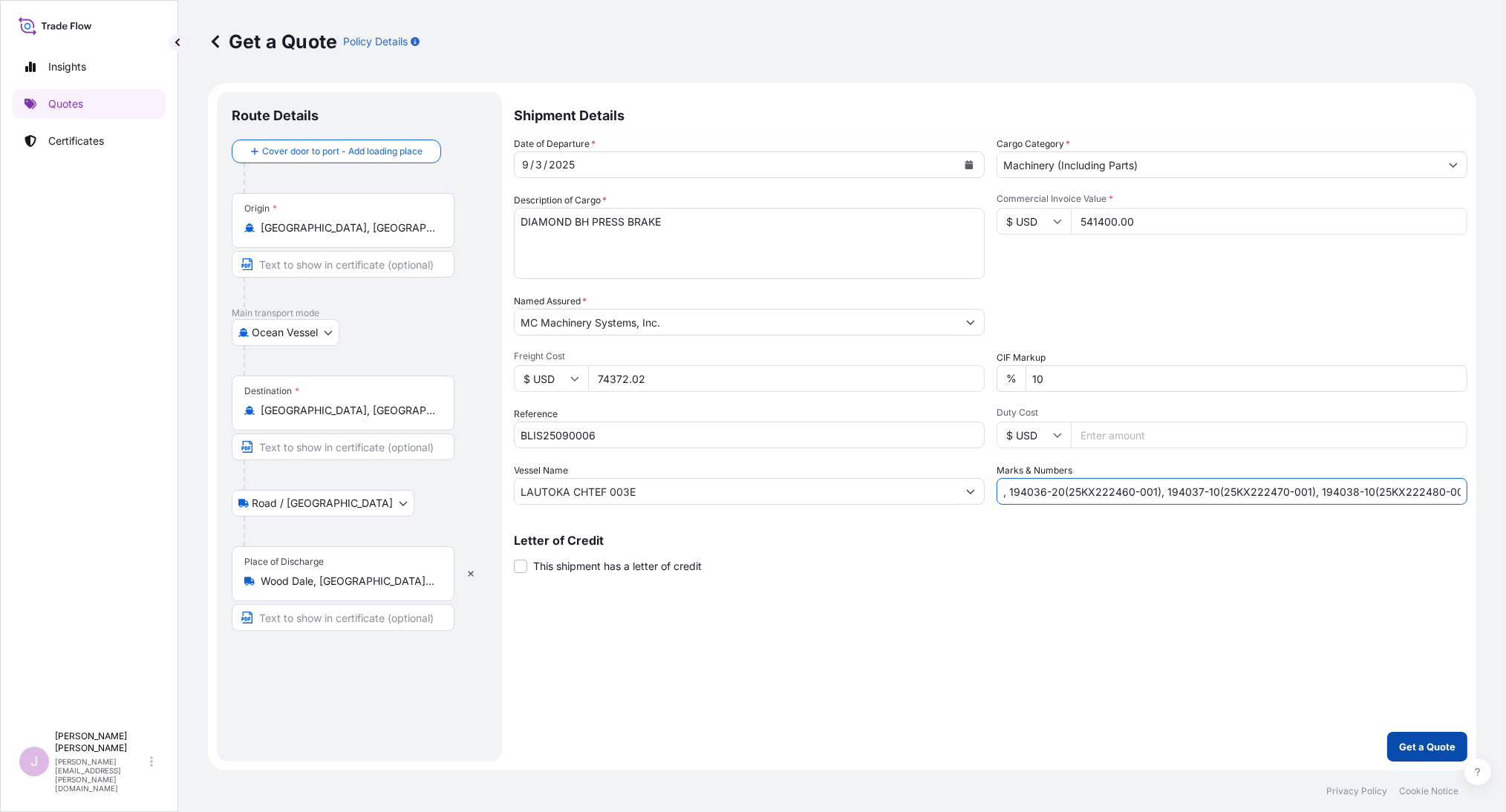
type input "194036-10(25KS222450-001), 194036-20(25KX222460-001), 194037-10(25KX222470-001)…"
click at [1428, 749] on p "Get a Quote" at bounding box center [1427, 746] width 57 height 15
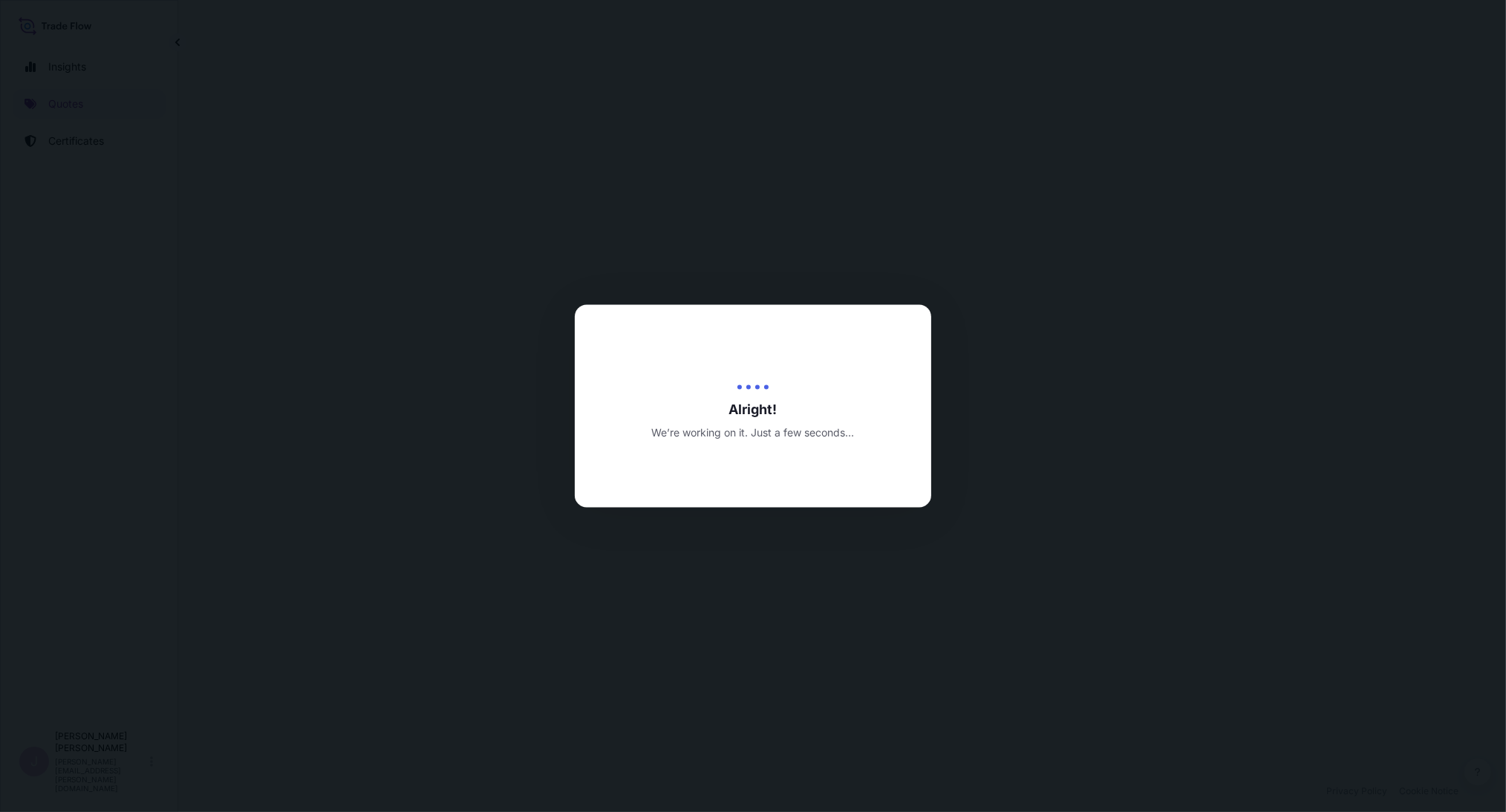
select select "Ocean Vessel"
select select "Road / [GEOGRAPHIC_DATA]"
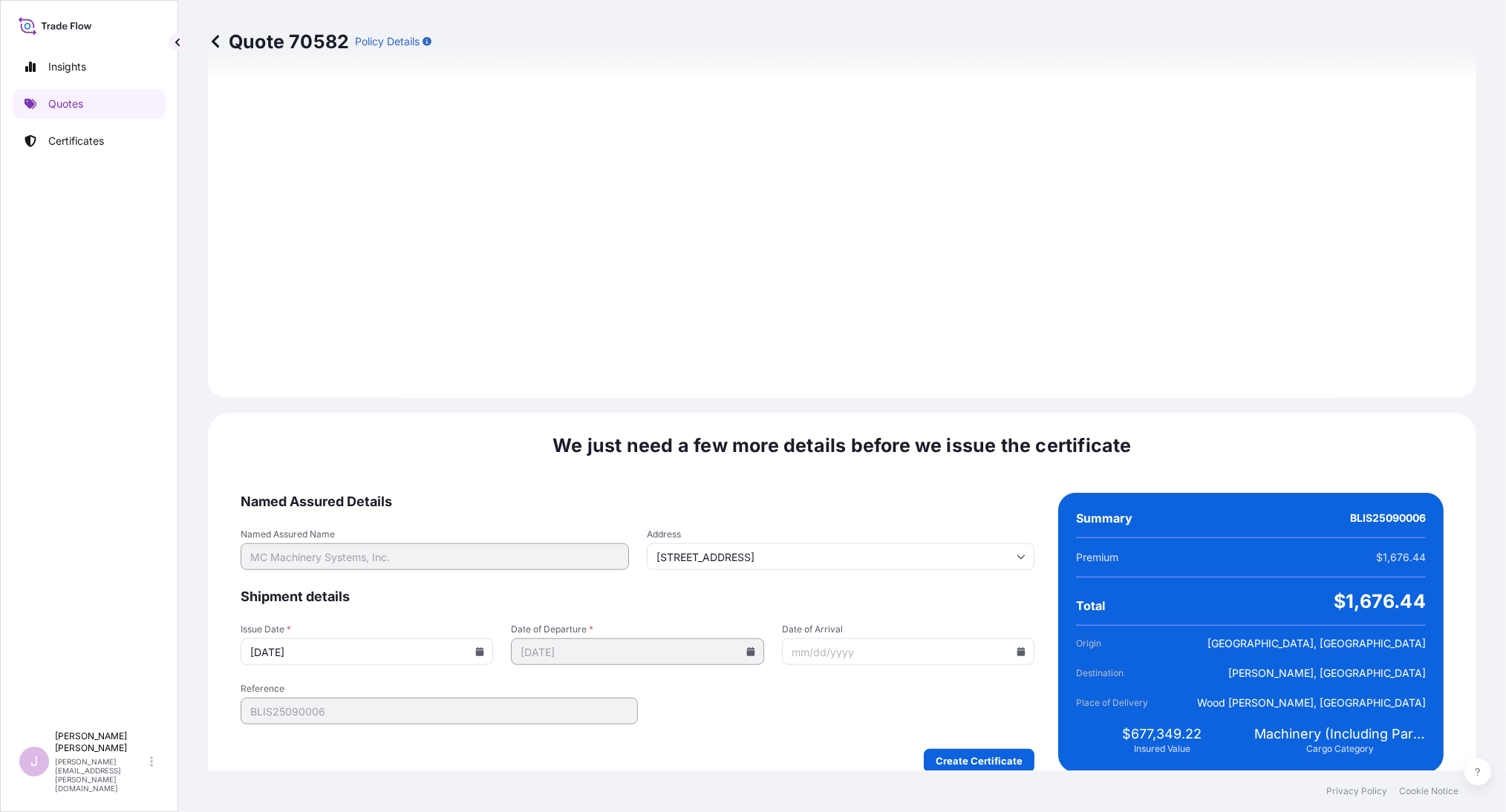
scroll to position [1622, 0]
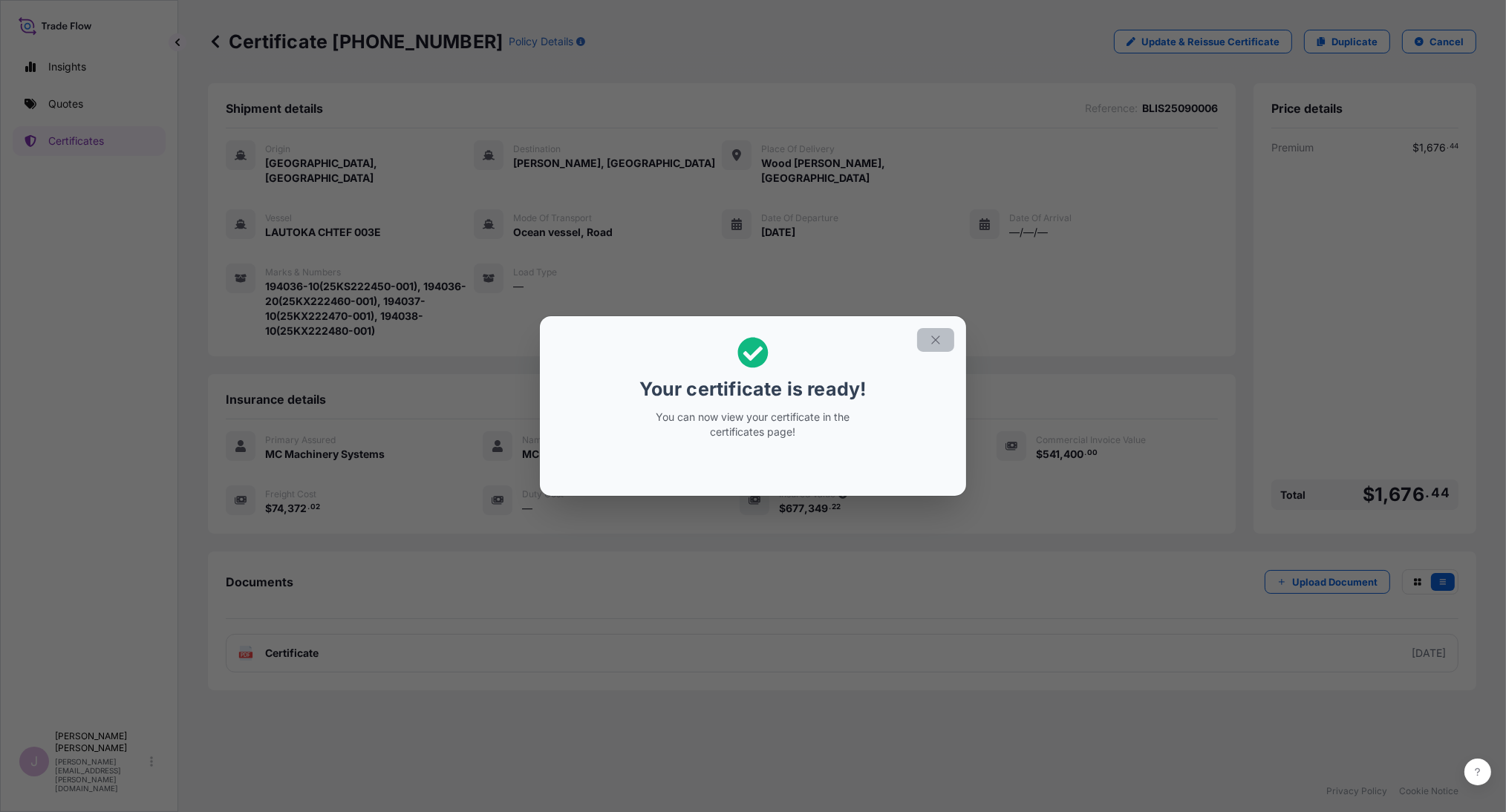
click at [930, 341] on icon "button" at bounding box center [935, 340] width 13 height 13
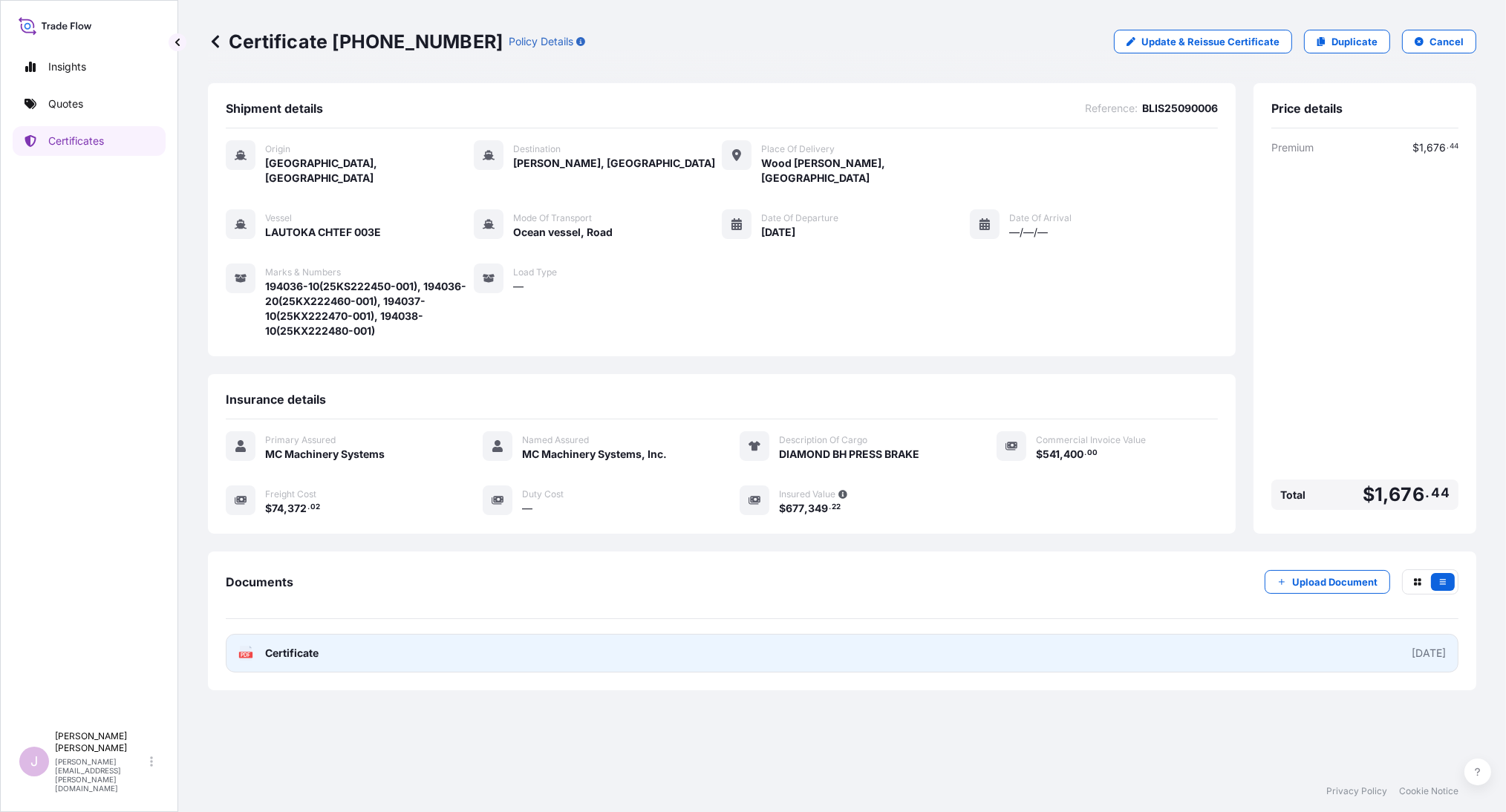
click at [324, 645] on link "PDF Certificate [DATE]" at bounding box center [841, 653] width 1232 height 39
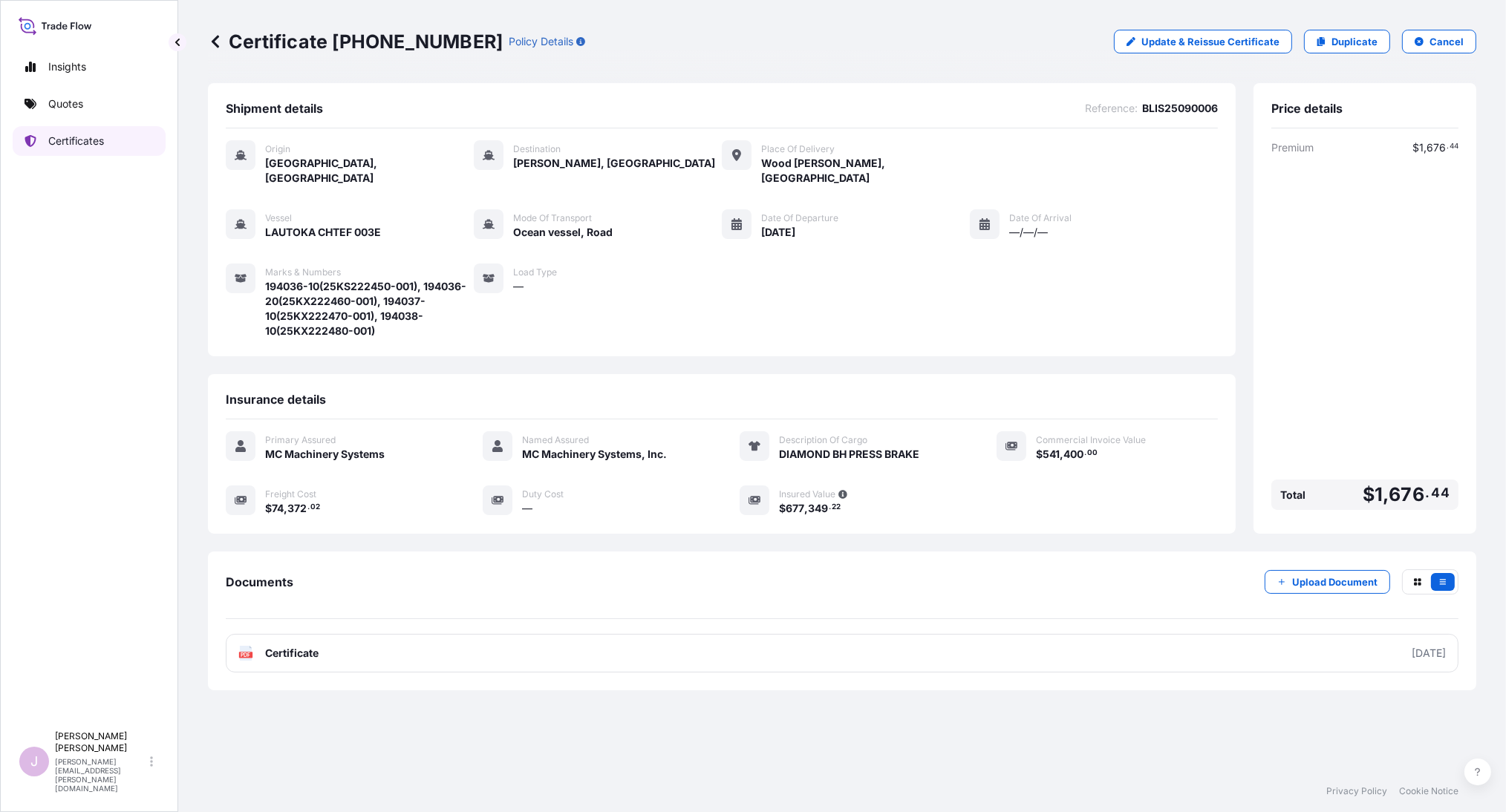
click at [101, 148] on p "Certificates" at bounding box center [76, 141] width 56 height 15
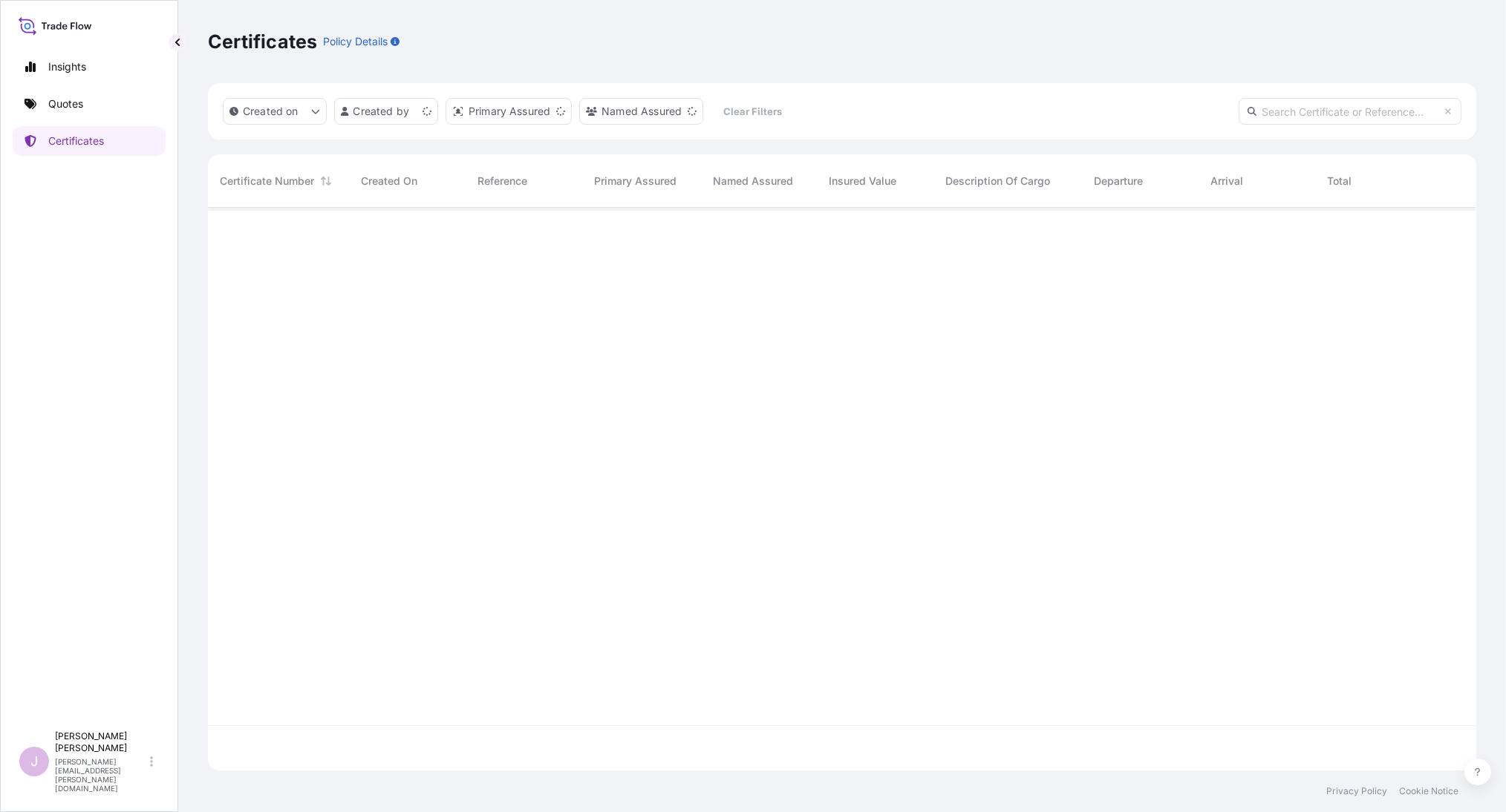
scroll to position [558, 1256]
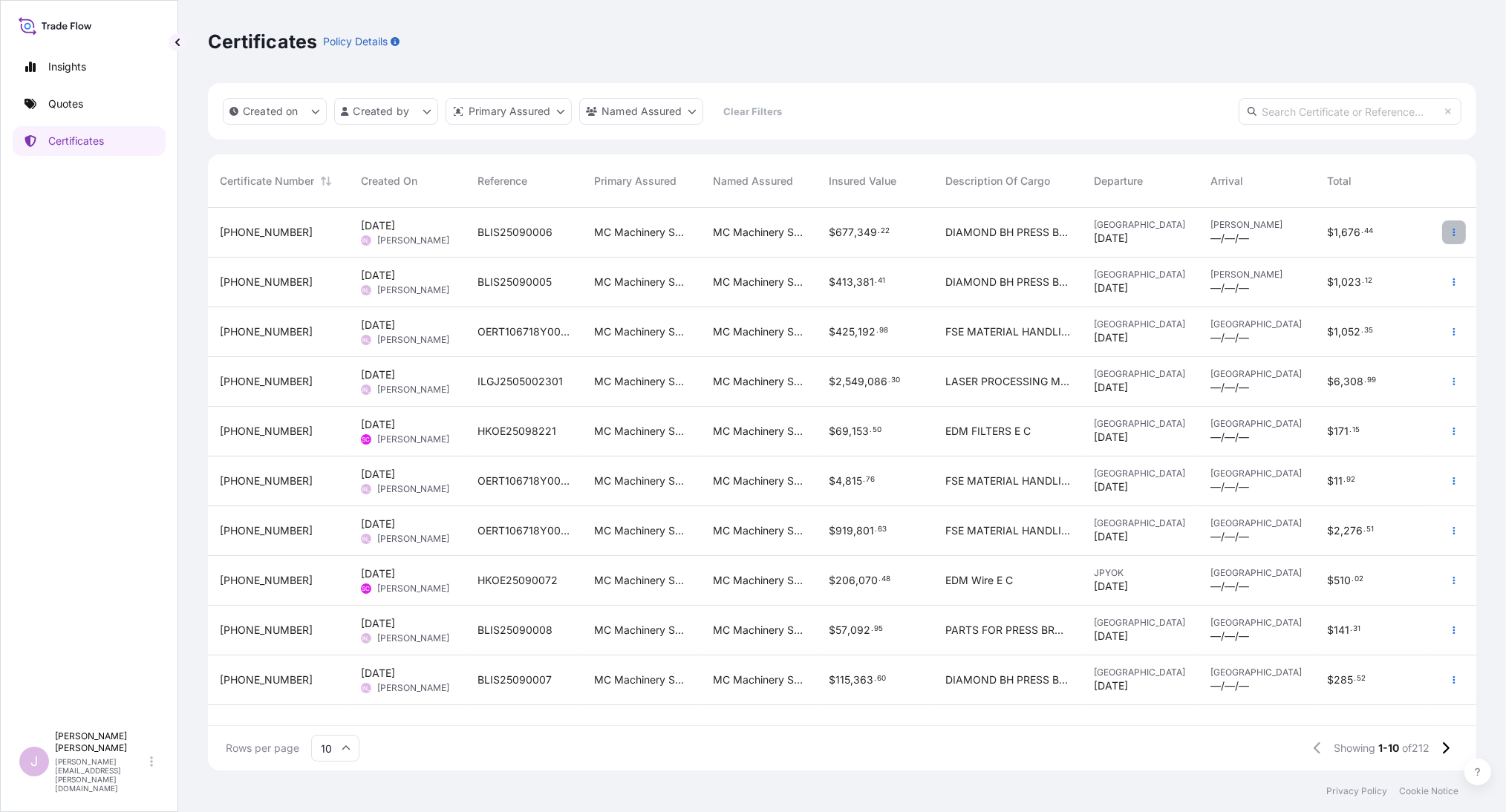
click at [1455, 231] on icon "button" at bounding box center [1454, 232] width 9 height 9
click at [1350, 229] on p "Duplicate quote" at bounding box center [1370, 235] width 77 height 15
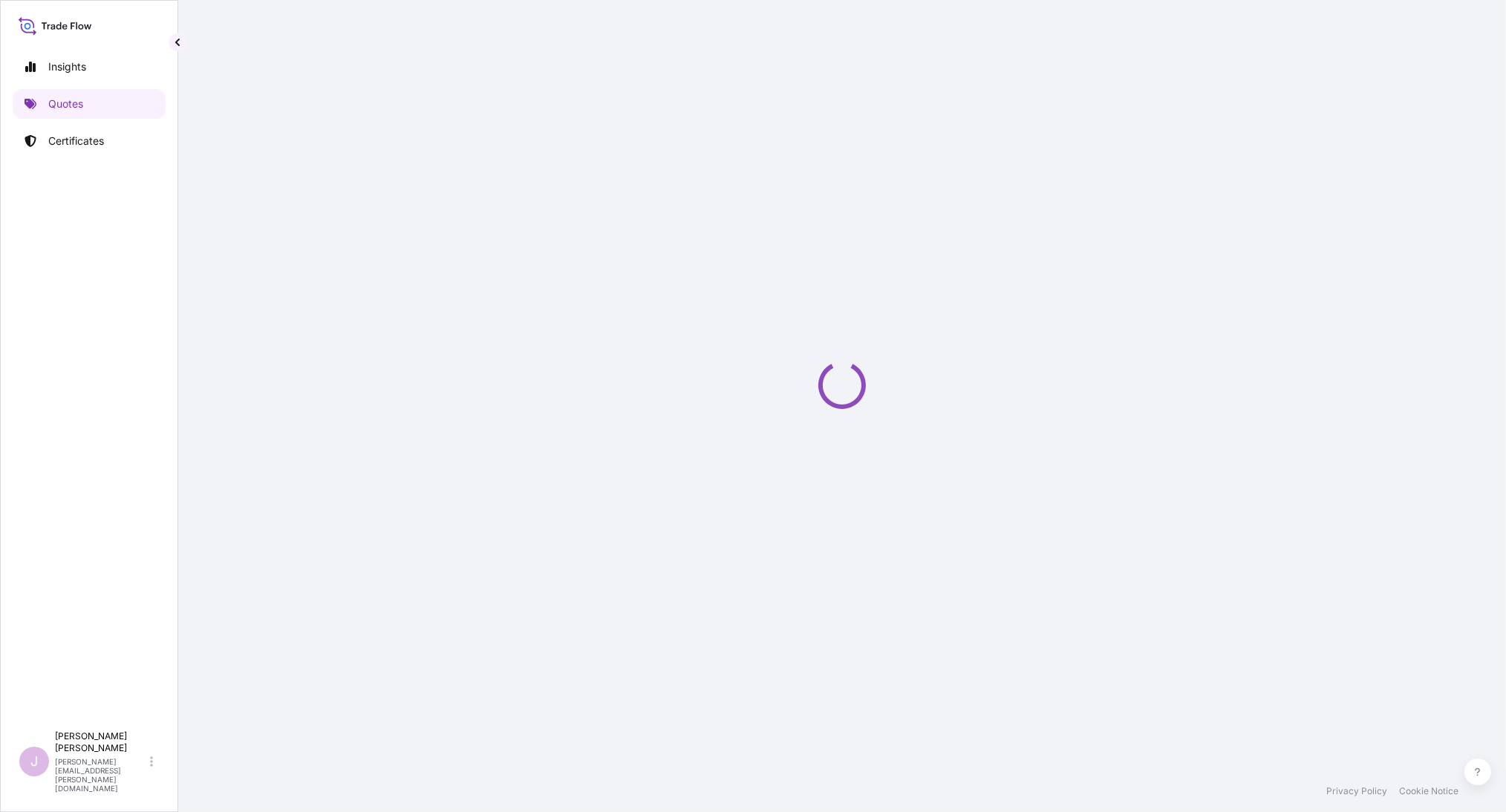
select select "Ocean Vessel"
select select "Road / [GEOGRAPHIC_DATA]"
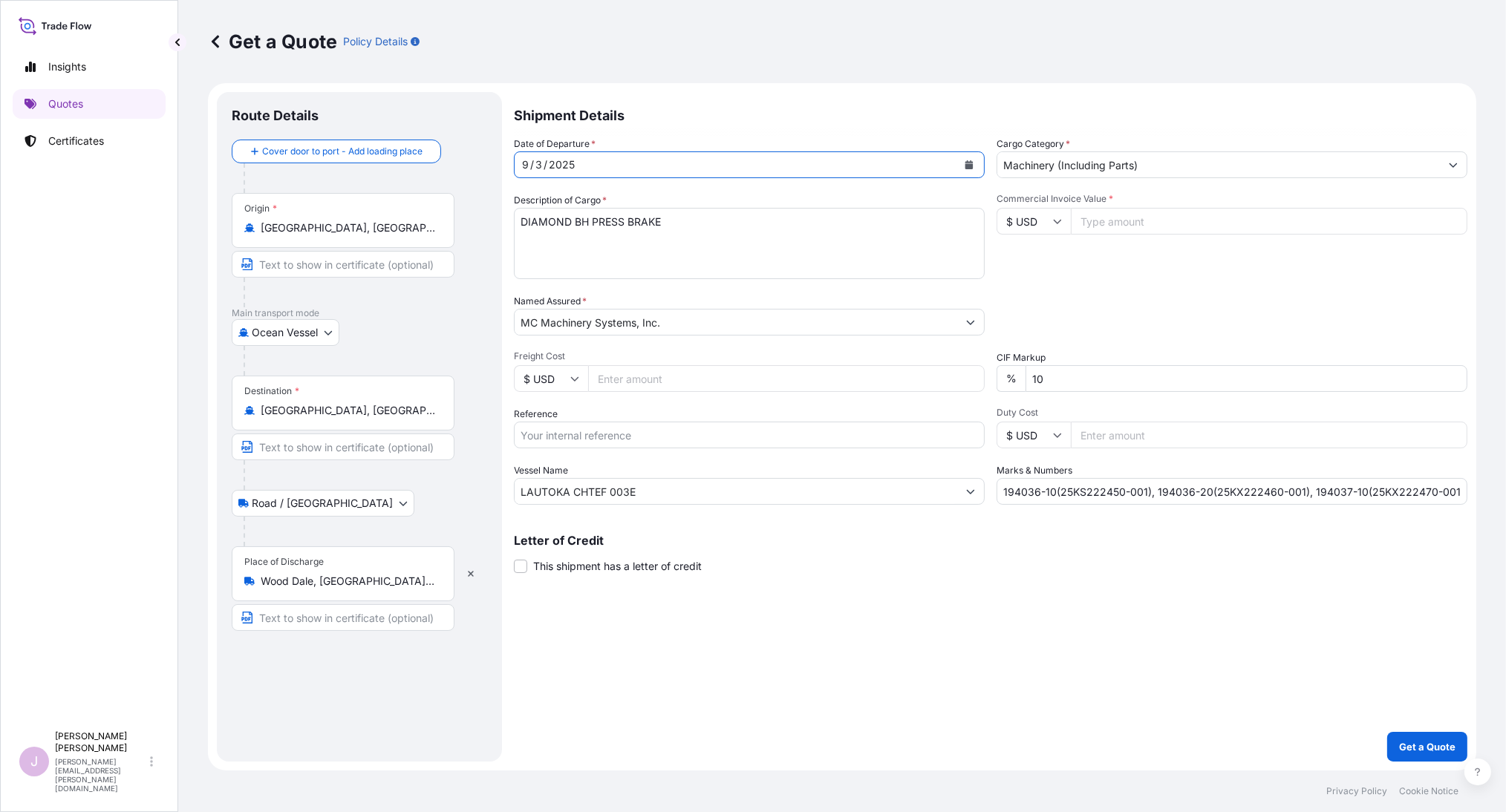
click at [968, 157] on button "Calendar" at bounding box center [969, 165] width 24 height 24
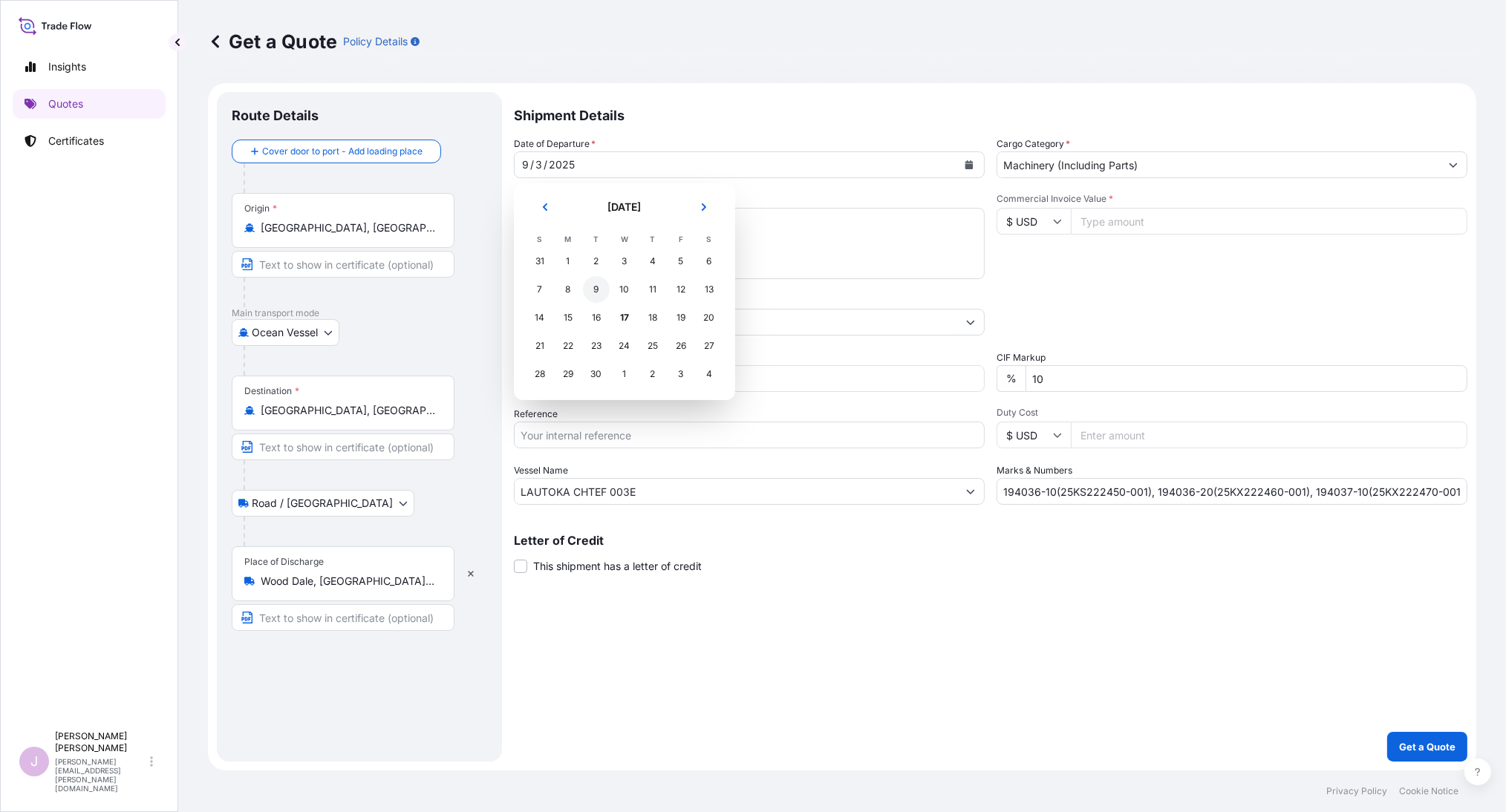
click at [599, 290] on div "9" at bounding box center [596, 289] width 27 height 27
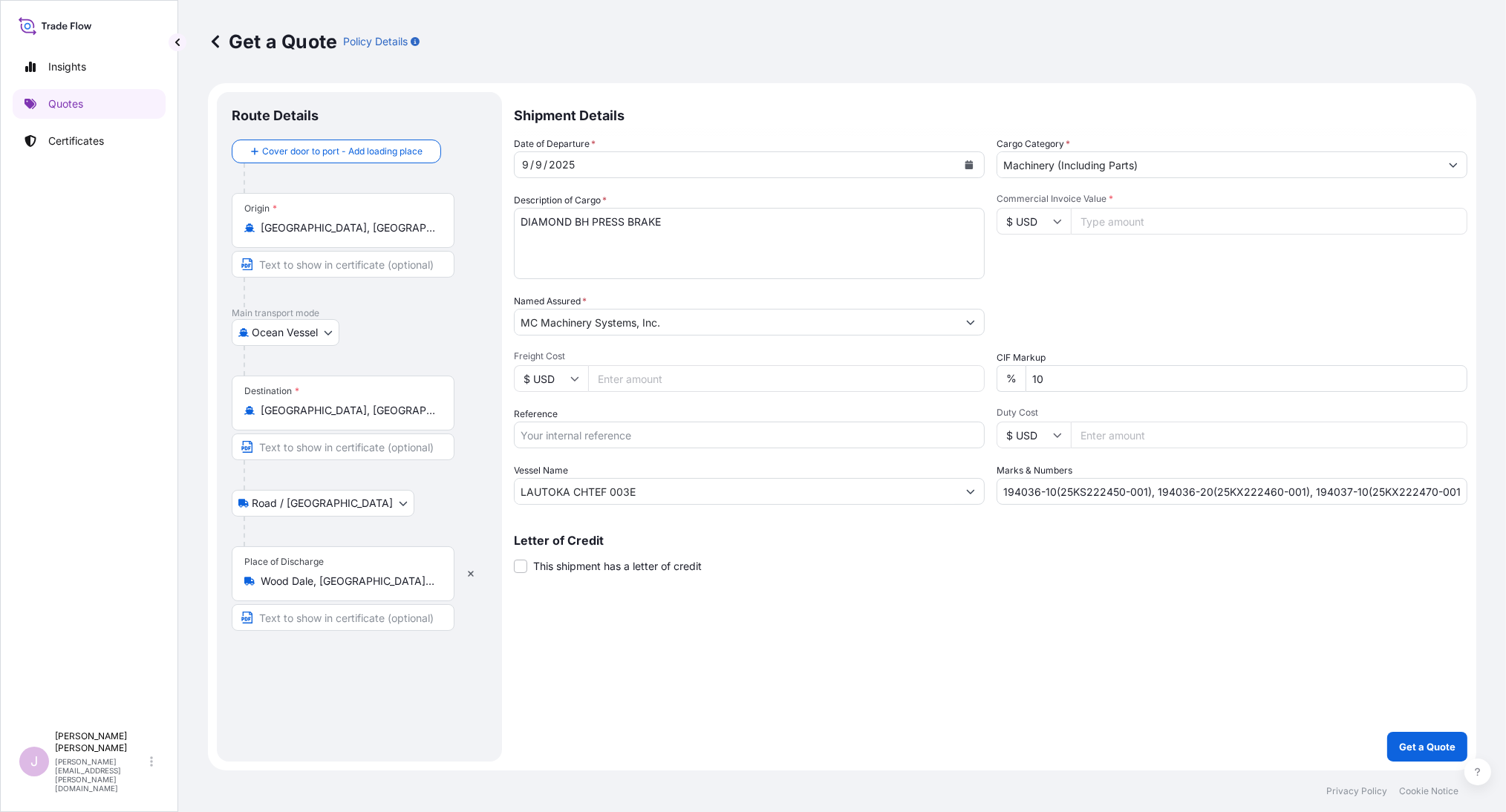
click at [616, 379] on input "Freight Cost" at bounding box center [785, 378] width 396 height 27
click at [601, 379] on input "Freight Cost" at bounding box center [785, 378] width 396 height 27
paste input "17181.36"
type input "17181.36"
click at [565, 443] on input "Reference" at bounding box center [748, 434] width 471 height 27
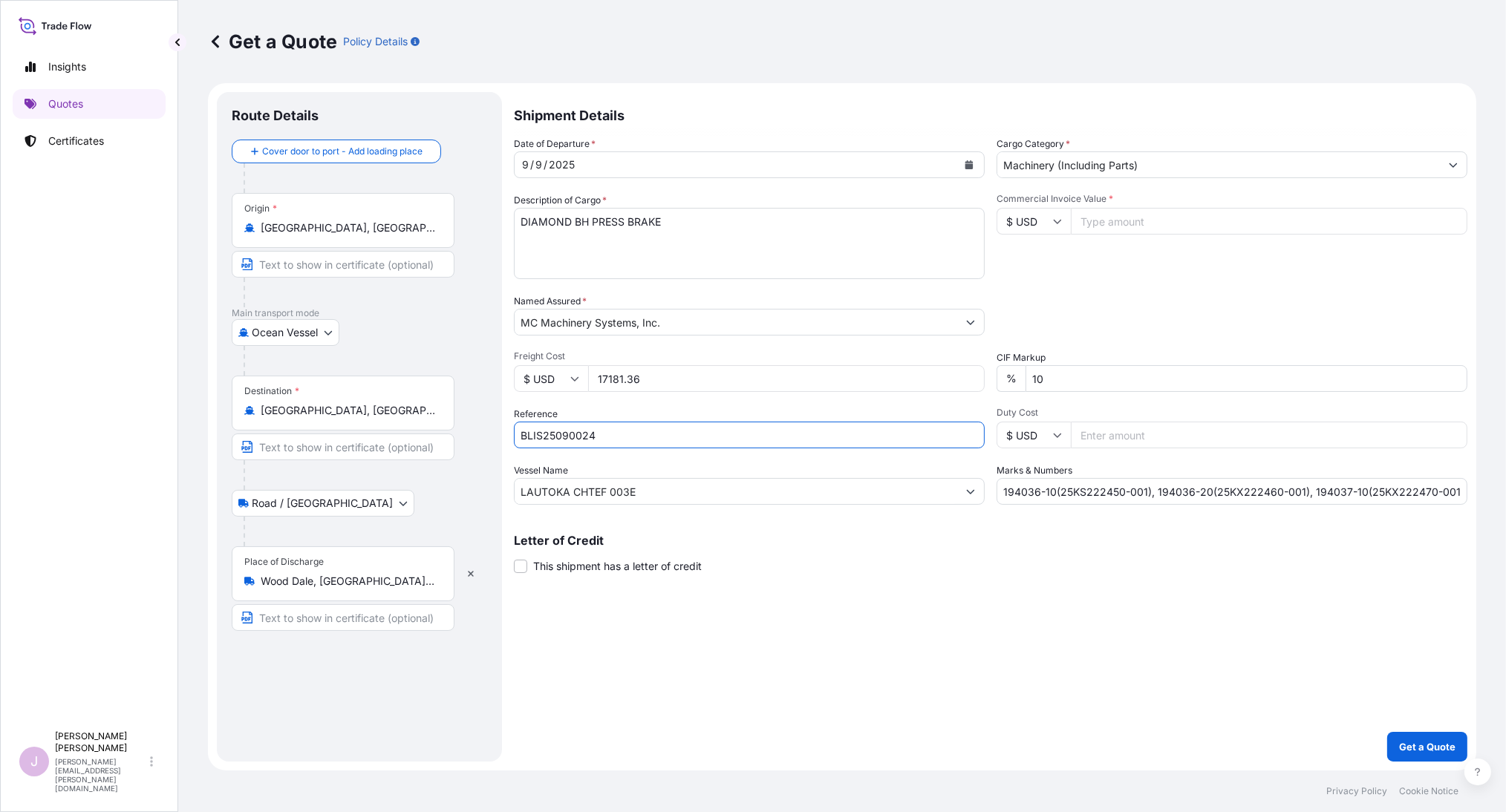
type input "BLIS25090024"
paste input "WESTW00D RAINIER"
drag, startPoint x: 649, startPoint y: 492, endPoint x: 428, endPoint y: 490, distance: 221.0
click at [428, 490] on form "Route Details Cover door to port - Add loading place Place of loading Road / [G…" at bounding box center [842, 427] width 1268 height 687
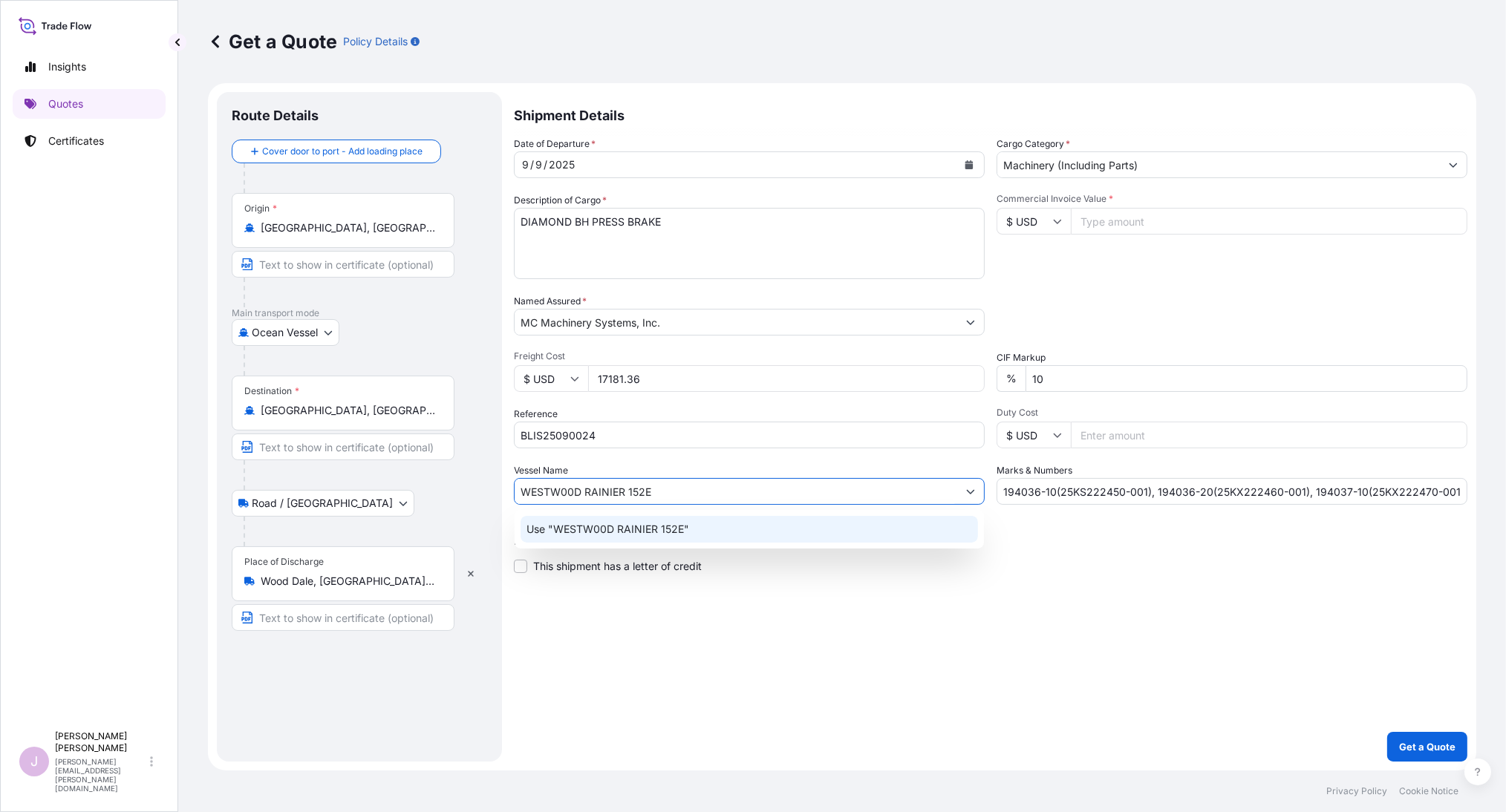
type input "WESTW00D RAINIER 152E"
click at [726, 599] on div "Shipment Details Date of Departure * [DATE] Cargo Category * Machinery (Includi…" at bounding box center [990, 426] width 954 height 669
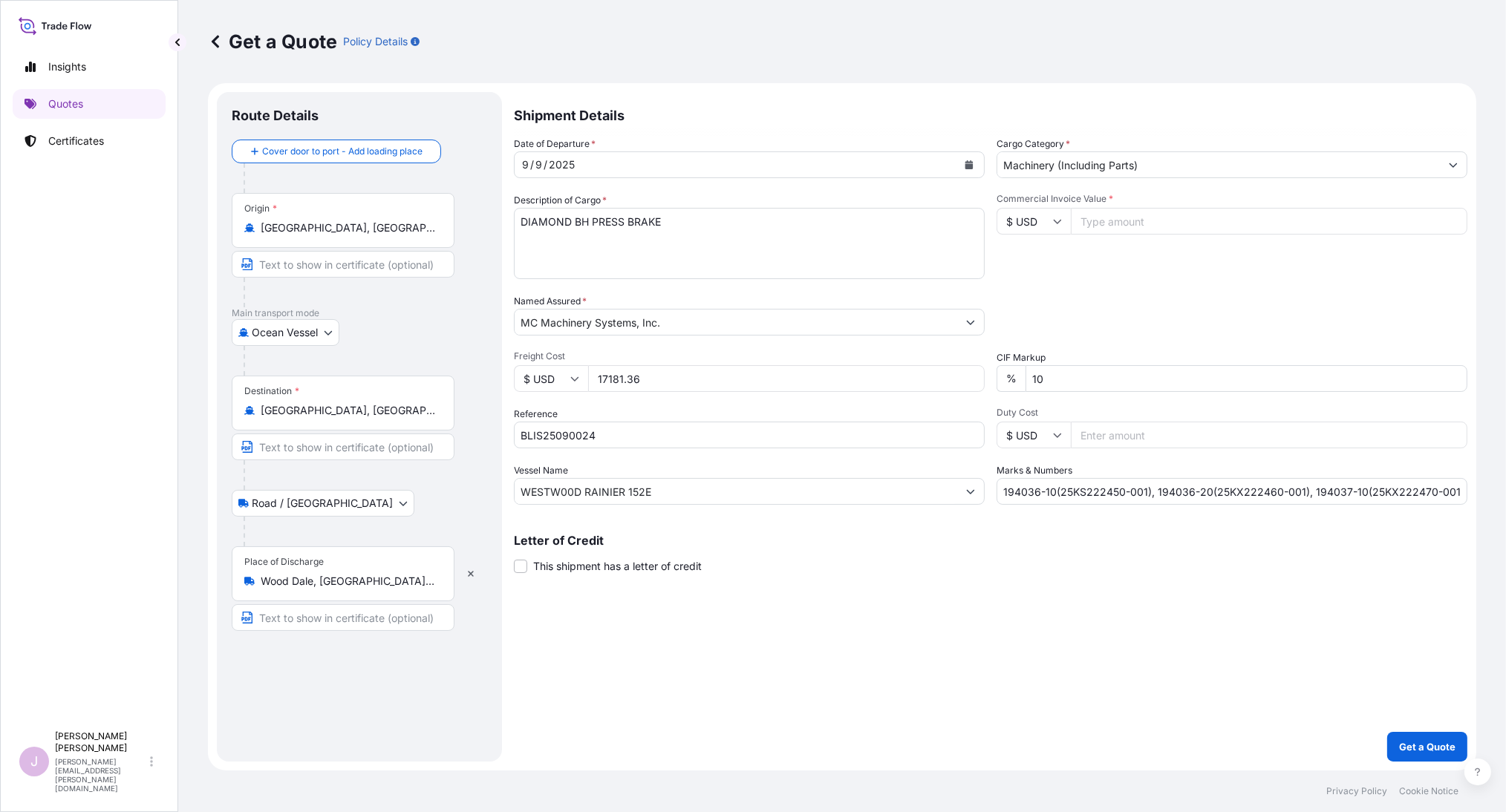
click at [1117, 226] on input "Commercial Invoice Value *" at bounding box center [1268, 221] width 396 height 27
paste input "106600.00"
type input "106600.00"
drag, startPoint x: 1025, startPoint y: 487, endPoint x: 1532, endPoint y: 483, distance: 507.0
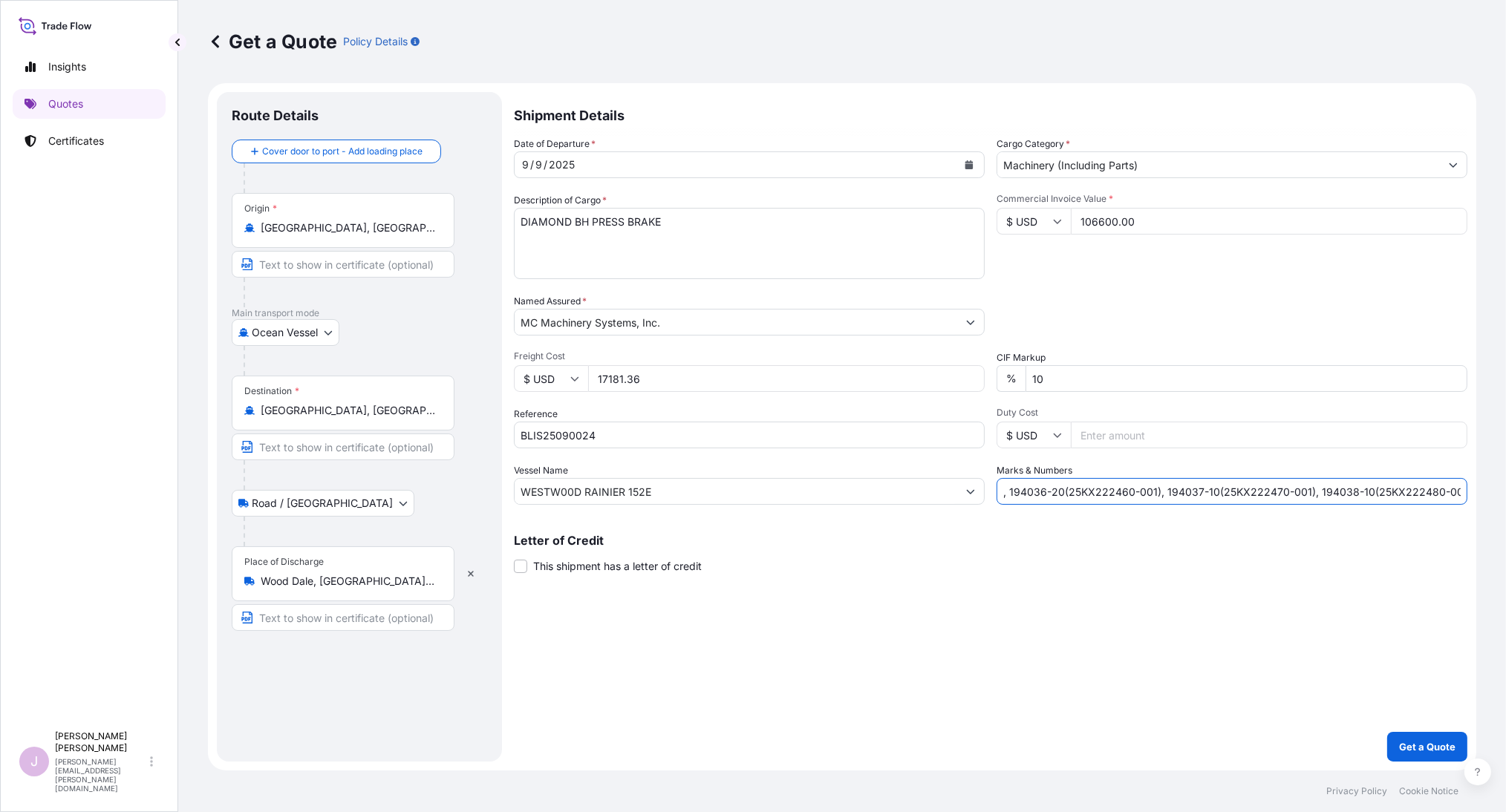
click at [1505, 483] on html "Insights Quotes Certificates J [PERSON_NAME] [PERSON_NAME][EMAIL_ADDRESS][PERSO…" at bounding box center [753, 406] width 1506 height 812
drag, startPoint x: 1084, startPoint y: 494, endPoint x: 1088, endPoint y: 463, distance: 31.3
click at [1082, 493] on input "Marks & Numbers" at bounding box center [1231, 491] width 471 height 27
type input "194701-10(25KX230430-001)"
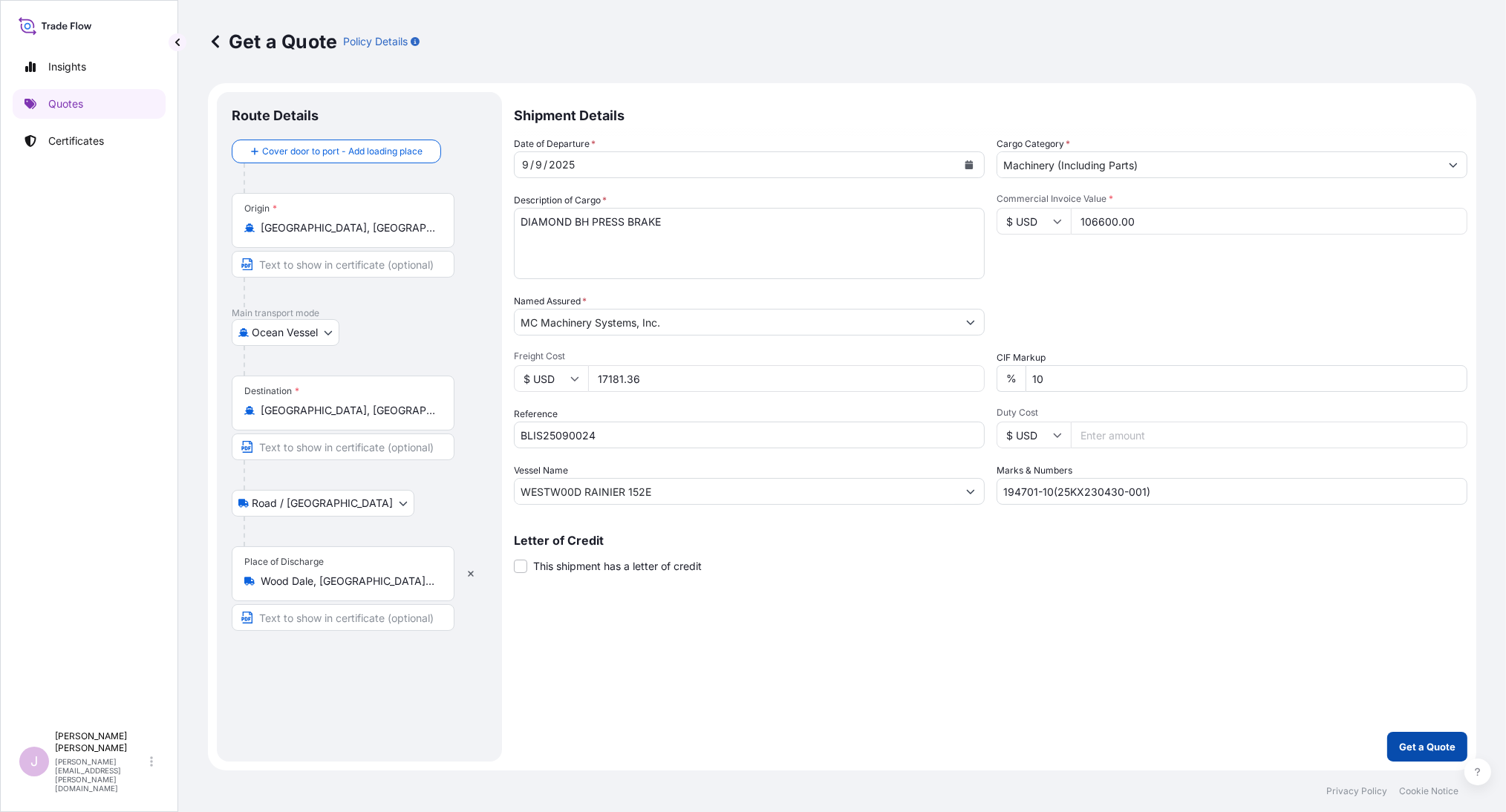
click at [1435, 741] on p "Get a Quote" at bounding box center [1427, 746] width 57 height 15
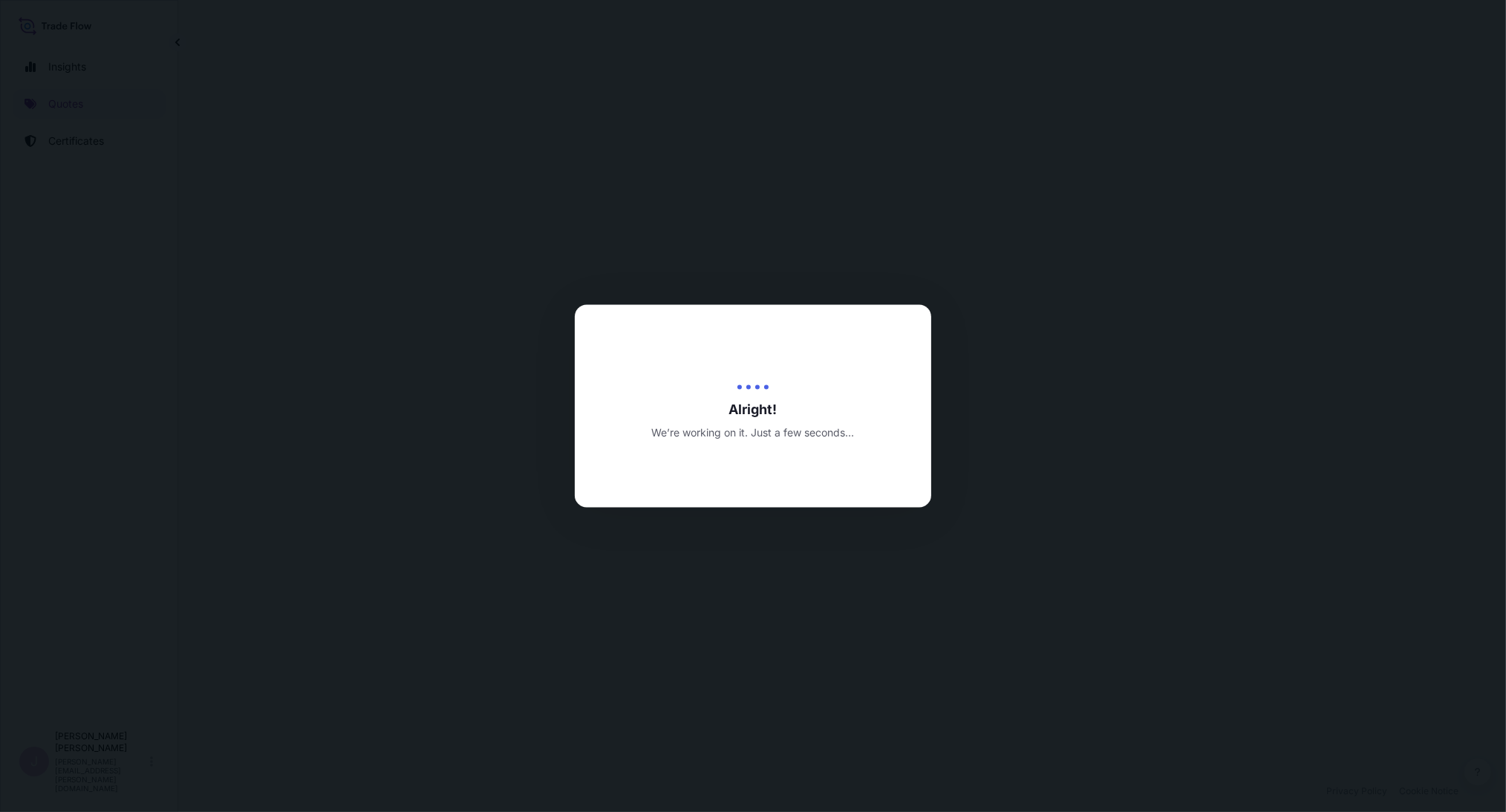
select select "Ocean Vessel"
select select "Road / [GEOGRAPHIC_DATA]"
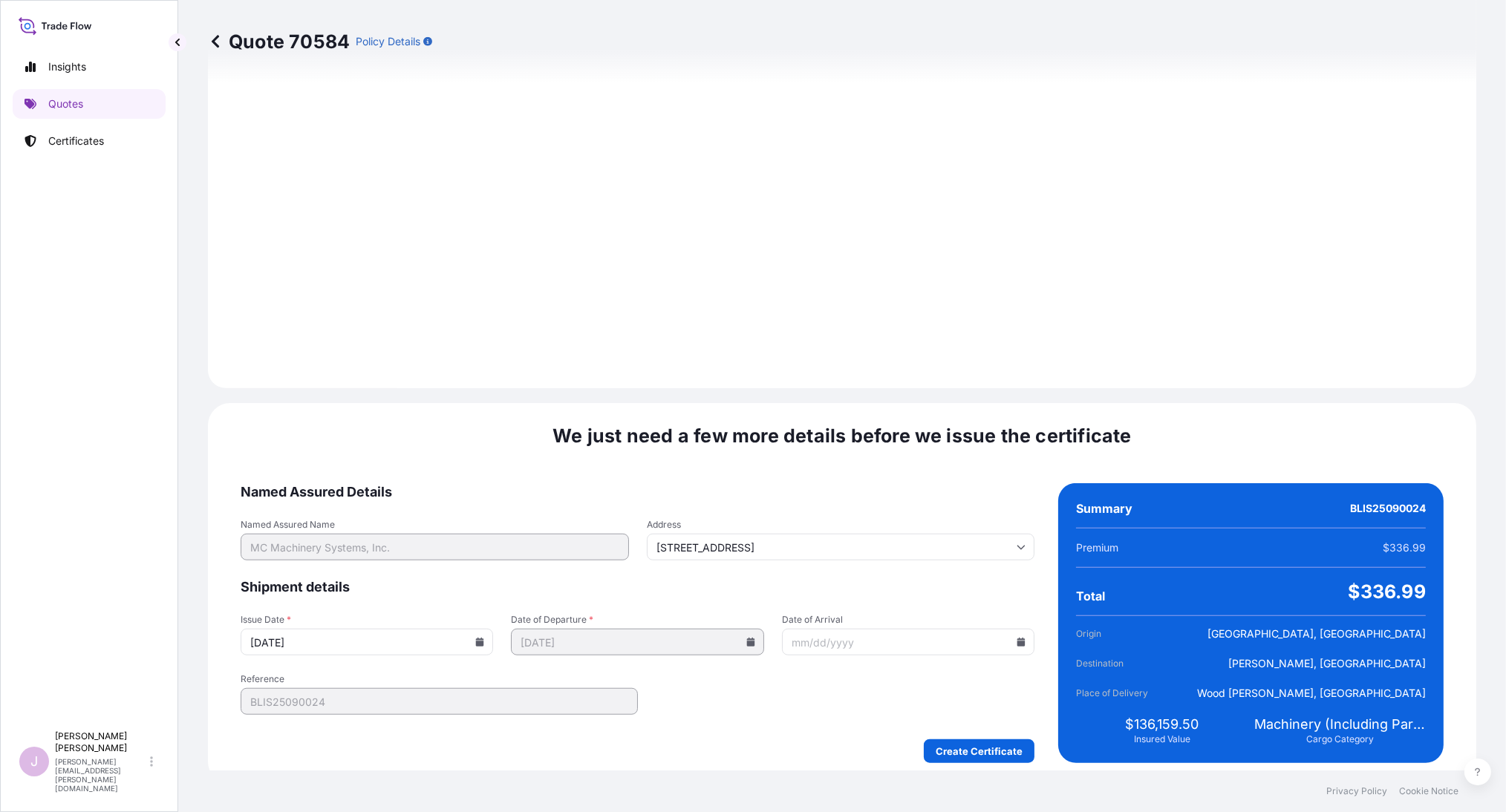
scroll to position [1622, 0]
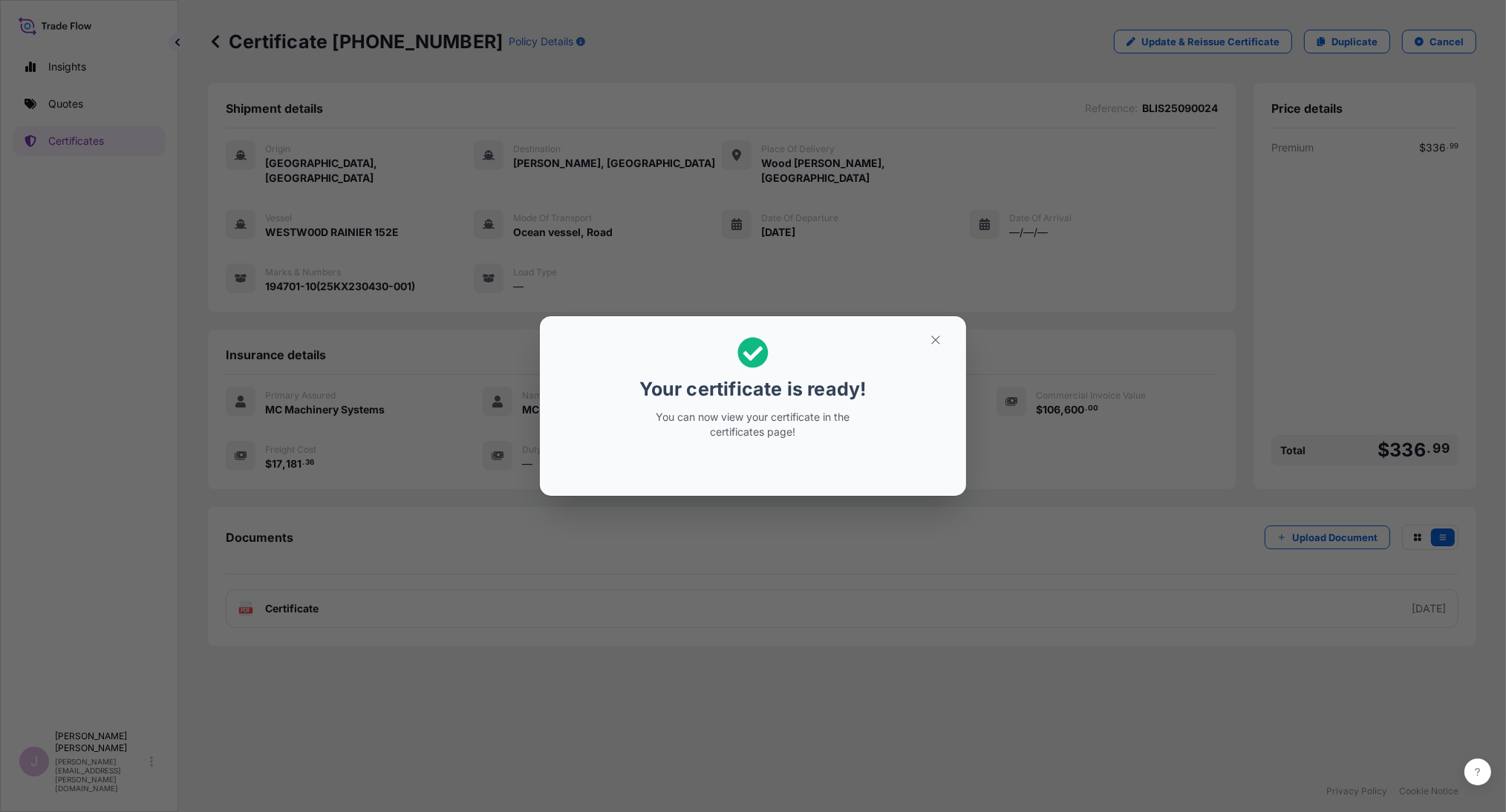
click at [929, 342] on icon "button" at bounding box center [935, 340] width 13 height 13
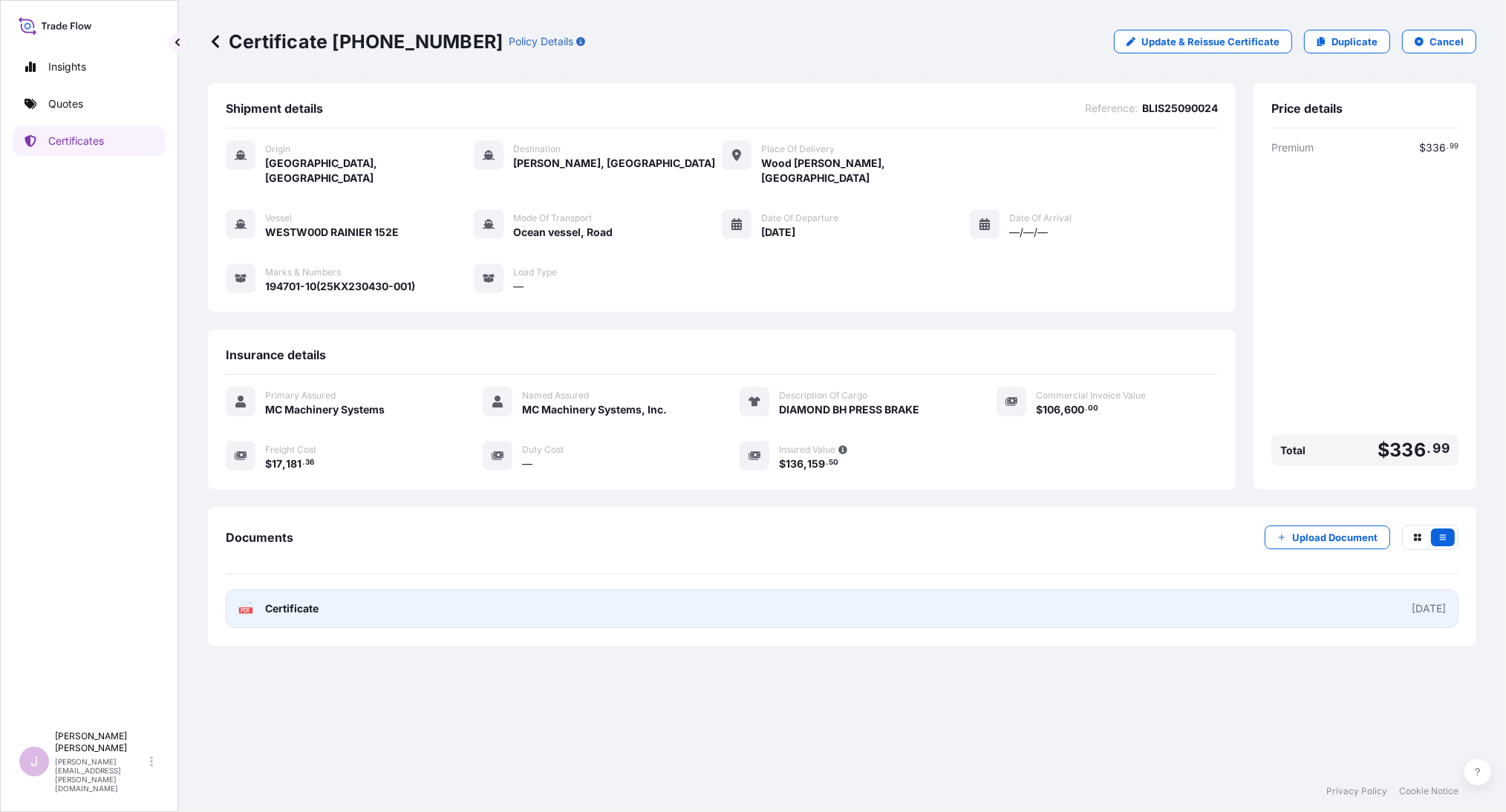
drag, startPoint x: 370, startPoint y: 694, endPoint x: 324, endPoint y: 603, distance: 102.0
click at [365, 674] on div "Shipment details Reference : BLIS25090024 Origin [GEOGRAPHIC_DATA], [GEOGRAPHIC…" at bounding box center [842, 427] width 1268 height 687
click at [305, 601] on span "Certificate" at bounding box center [292, 609] width 54 height 15
